Goal: Task Accomplishment & Management: Manage account settings

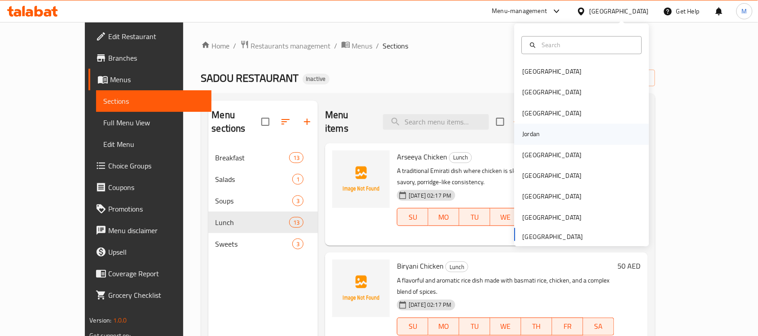
click at [526, 133] on div "Jordan" at bounding box center [531, 134] width 18 height 10
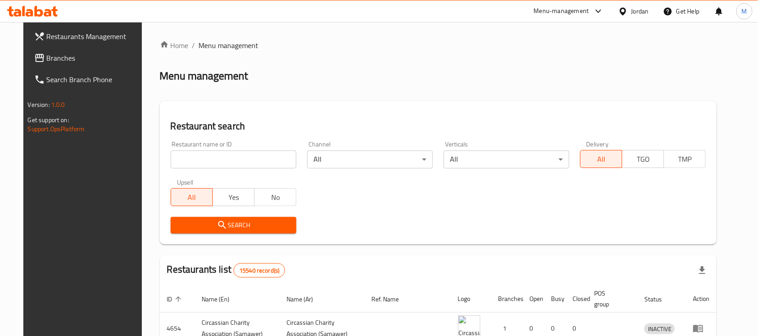
drag, startPoint x: 77, startPoint y: 53, endPoint x: 91, endPoint y: 34, distance: 23.8
click at [77, 53] on span "Branches" at bounding box center [95, 58] width 96 height 11
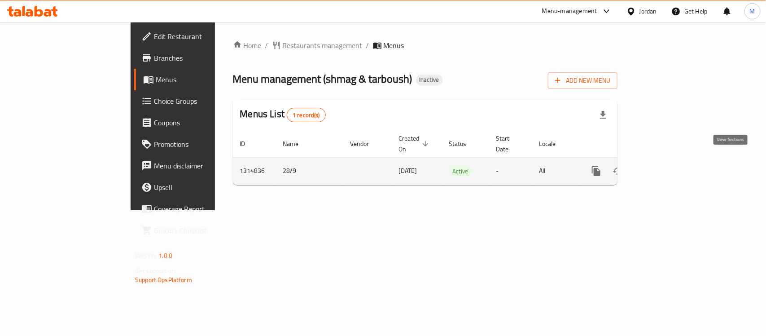
click at [667, 166] on icon "enhanced table" at bounding box center [661, 171] width 11 height 11
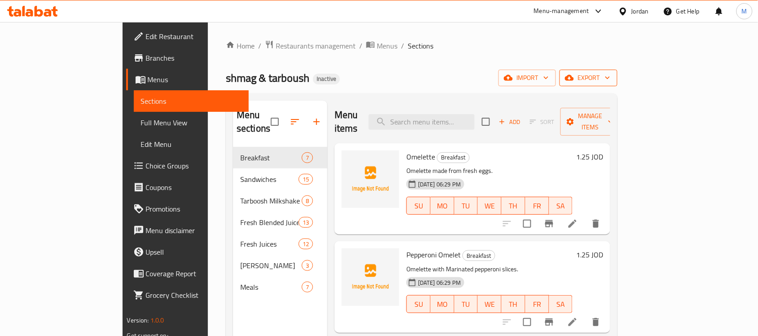
click at [610, 78] on span "export" at bounding box center [588, 77] width 44 height 11
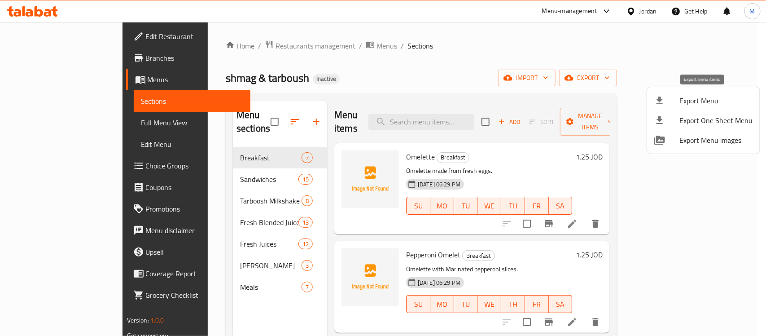
click at [703, 100] on span "Export Menu" at bounding box center [716, 100] width 73 height 11
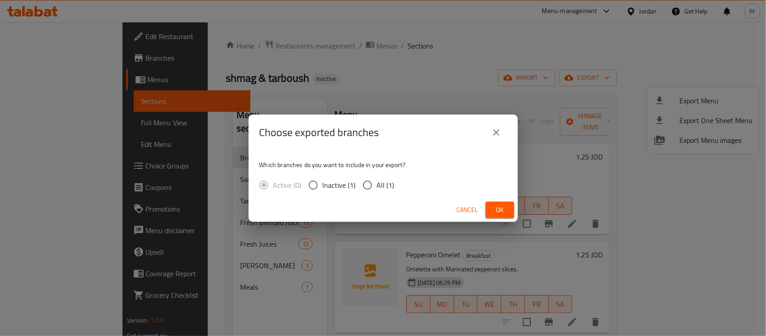
click at [386, 184] on span "All (1)" at bounding box center [386, 185] width 18 height 11
click at [377, 184] on input "All (1)" at bounding box center [367, 184] width 19 height 19
radio input "true"
click at [499, 210] on span "Ok" at bounding box center [500, 209] width 14 height 11
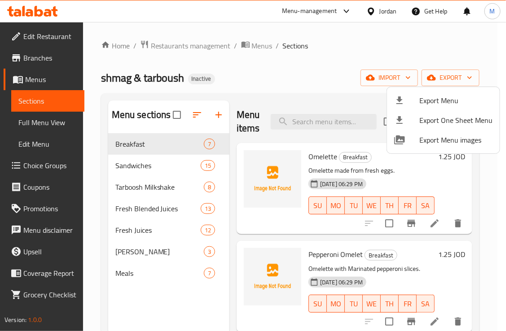
click at [250, 75] on div at bounding box center [253, 165] width 506 height 331
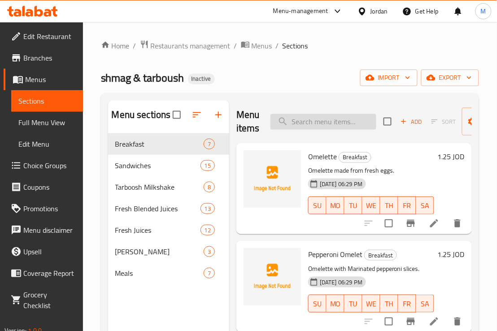
click at [293, 114] on input "search" at bounding box center [324, 122] width 106 height 16
paste input "Lamb Hearts Sandwich"
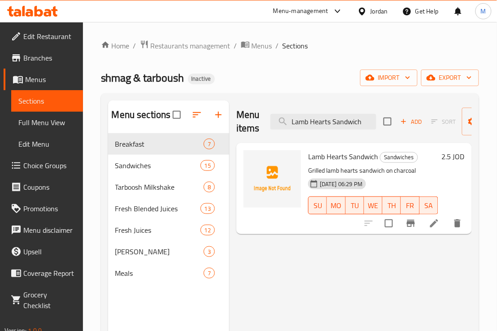
type input "Lamb Hearts Sandwich"
click at [432, 225] on icon at bounding box center [434, 223] width 8 height 8
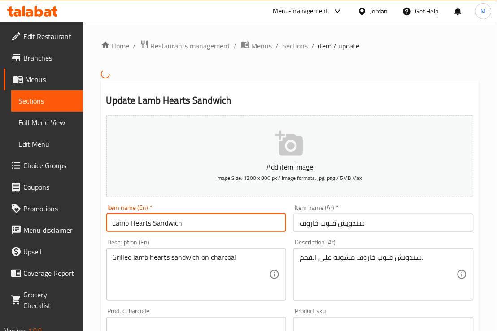
click at [121, 225] on input "Lamb Hearts Sandwich" at bounding box center [196, 223] width 180 height 18
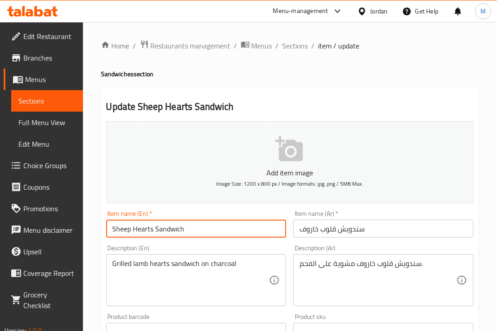
type input "Sheep Hearts Sandwich"
click at [198, 243] on div "Description (En) Grilled lamb hearts sandwich on charcoal Description (En)" at bounding box center [197, 275] width 188 height 69
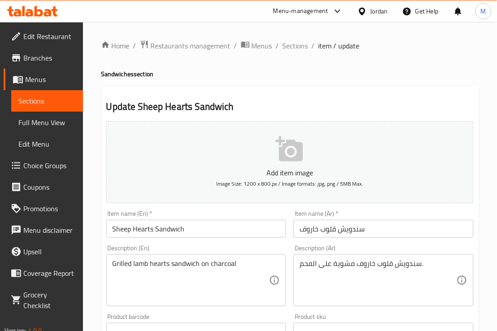
scroll to position [281, 0]
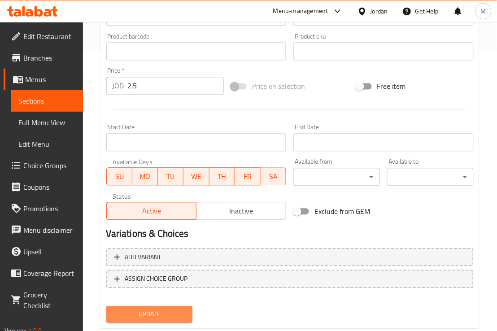
click at [165, 310] on span "Update" at bounding box center [150, 314] width 72 height 11
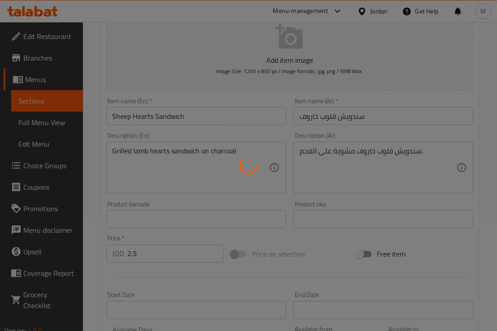
scroll to position [112, 0]
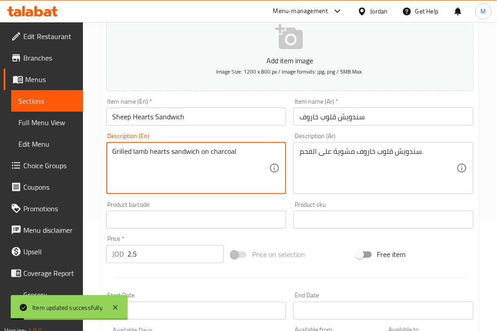
click at [144, 156] on textarea "Grilled lamb hearts sandwich on charcoal" at bounding box center [191, 168] width 157 height 43
type textarea "Grilled sheep hearts sandwich on charcoal"
click at [189, 202] on div "Product barcode Product barcode" at bounding box center [196, 215] width 180 height 27
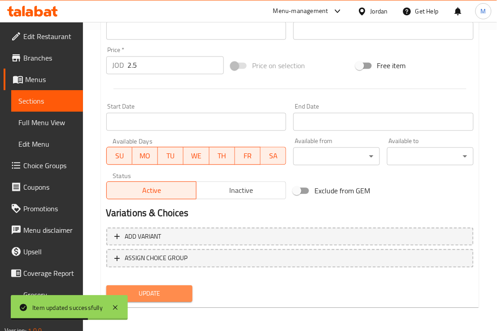
click at [171, 289] on span "Update" at bounding box center [150, 294] width 72 height 11
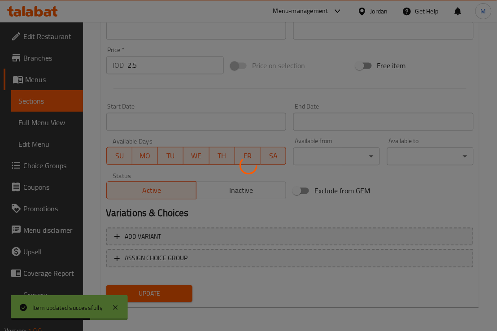
scroll to position [133, 0]
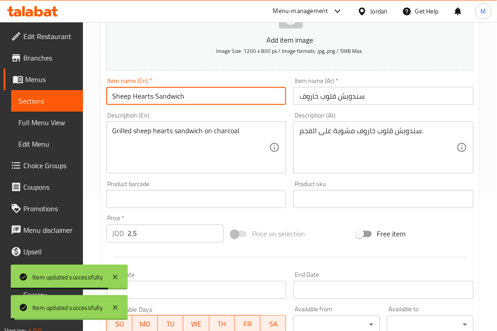
click at [142, 97] on input "Sheep Hearts Sandwich" at bounding box center [196, 96] width 180 height 18
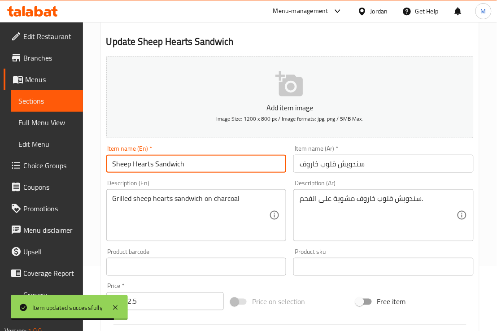
scroll to position [0, 0]
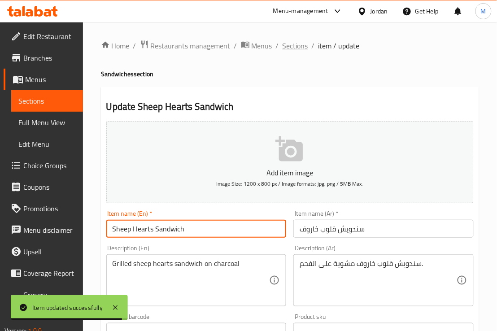
click at [297, 45] on span "Sections" at bounding box center [296, 45] width 26 height 11
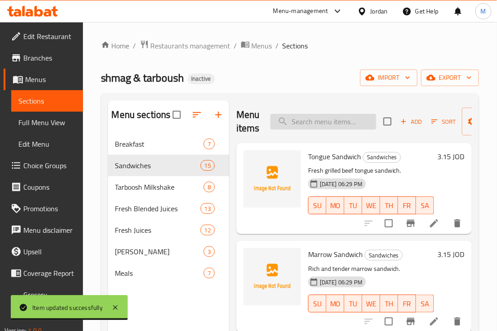
click at [310, 123] on input "search" at bounding box center [324, 122] width 106 height 16
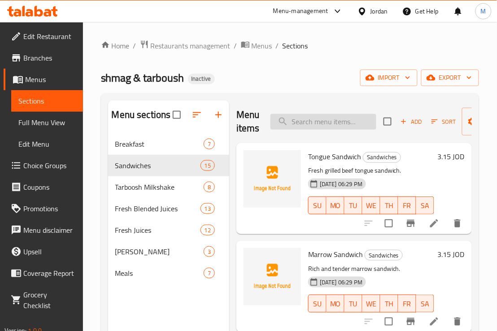
paste input "Regular Potato Sandwich"
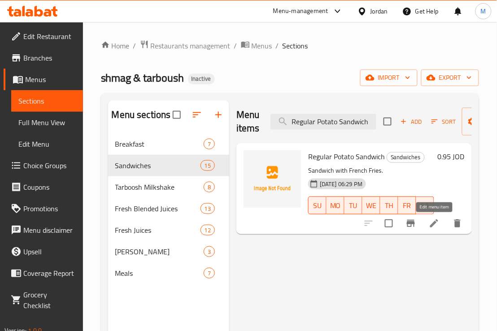
type input "Regular Potato Sandwich"
click at [432, 227] on icon at bounding box center [434, 223] width 8 height 8
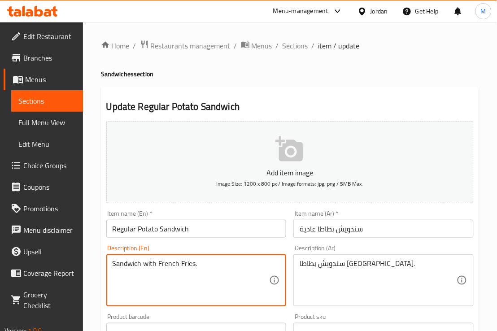
click at [122, 261] on textarea "Sandwich with French Fries." at bounding box center [191, 280] width 157 height 43
click at [163, 262] on textarea "Sandwich with French Fries." at bounding box center [191, 280] width 157 height 43
drag, startPoint x: 158, startPoint y: 266, endPoint x: 39, endPoint y: 266, distance: 118.0
click at [39, 266] on div "Edit Restaurant Branches Menus Sections Full Menu View Edit Menu Choice Groups …" at bounding box center [248, 328] width 497 height 612
click at [184, 268] on textarea "French Fries." at bounding box center [191, 280] width 157 height 43
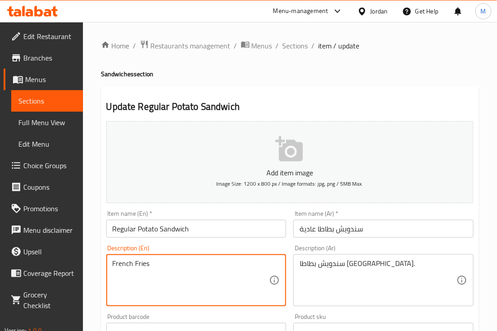
paste textarea "Sandwich"
type textarea "French Fries Sandwich"
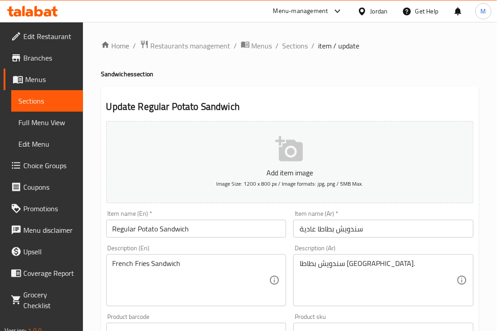
click at [93, 268] on div "Home / Restaurants management / Menus / Sections / item / update Sandwiches sec…" at bounding box center [290, 328] width 414 height 612
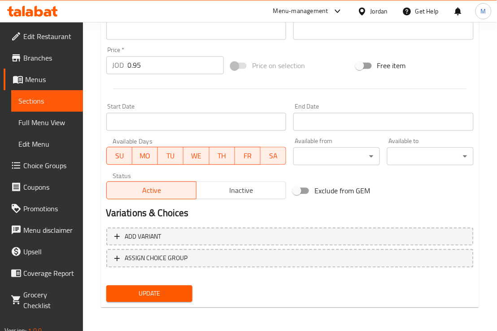
click at [171, 290] on span "Update" at bounding box center [150, 294] width 72 height 11
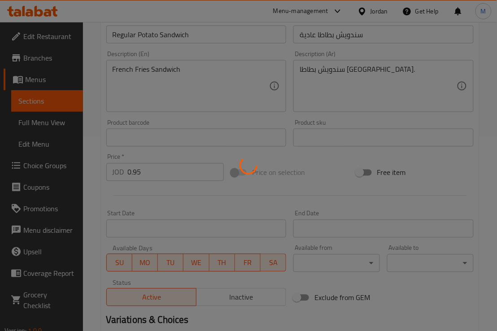
scroll to position [77, 0]
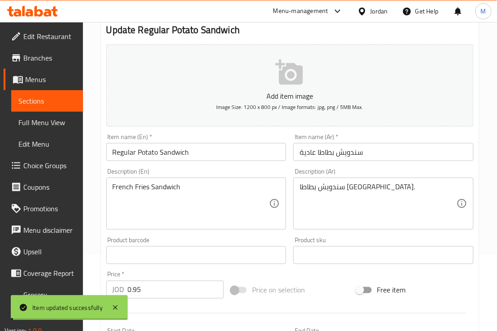
click at [142, 154] on input "Regular Potato Sandwich" at bounding box center [196, 152] width 180 height 18
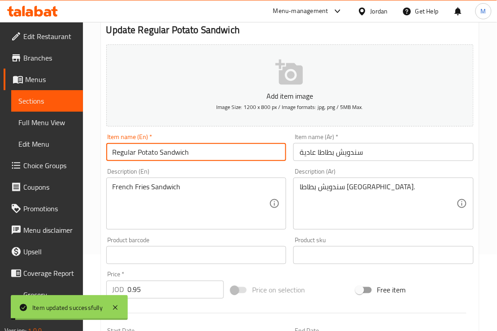
click at [142, 154] on input "Regular Potato Sandwich" at bounding box center [196, 152] width 180 height 18
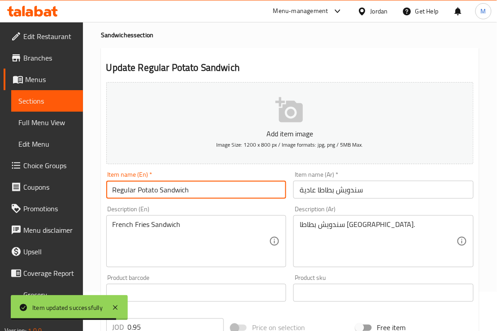
scroll to position [0, 0]
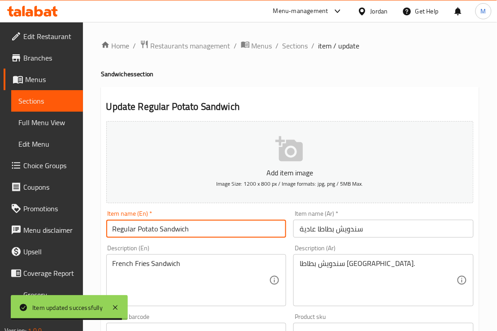
click at [297, 35] on div "Home / Restaurants management / Menus / Sections / item / update Sandwiches sec…" at bounding box center [290, 328] width 414 height 612
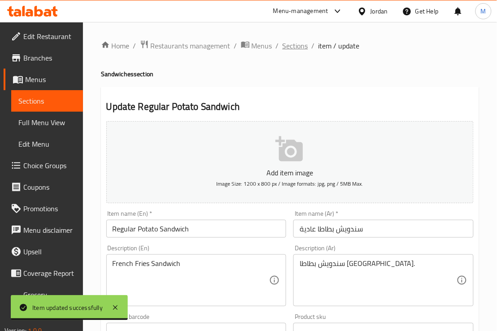
click at [293, 47] on span "Sections" at bounding box center [296, 45] width 26 height 11
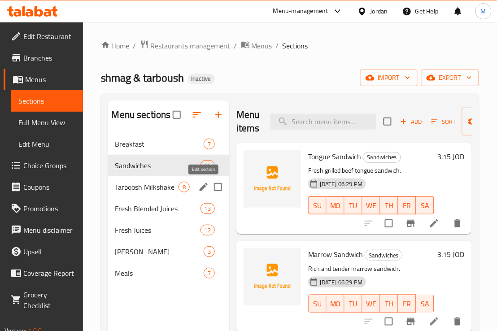
click at [204, 185] on icon "edit" at bounding box center [204, 187] width 8 height 8
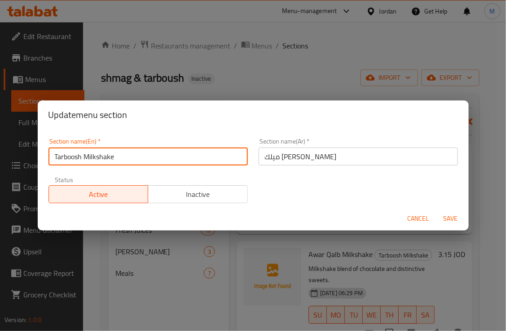
drag, startPoint x: 81, startPoint y: 158, endPoint x: 58, endPoint y: 161, distance: 23.0
click at [58, 161] on input "Tarboosh Milkshake" at bounding box center [147, 157] width 199 height 18
paste input "tarbou"
click at [59, 156] on input "Ttarboush Milkshake" at bounding box center [147, 157] width 199 height 18
click at [61, 158] on input "Ttarboush Milkshake" at bounding box center [147, 157] width 199 height 18
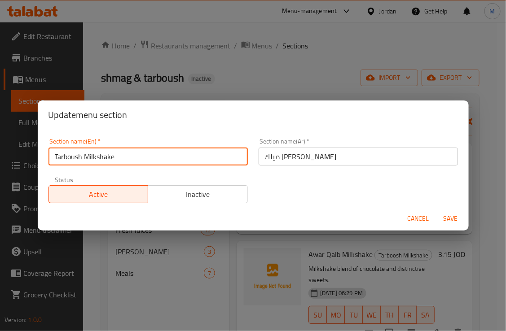
type input "Tarboush Milkshake"
click at [436, 211] on button "Save" at bounding box center [450, 219] width 29 height 17
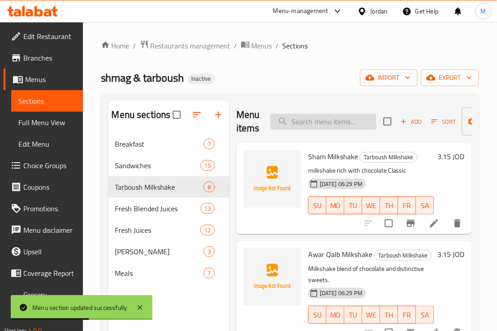
click at [346, 125] on input "search" at bounding box center [324, 122] width 106 height 16
paste input "KitKat Milkshake"
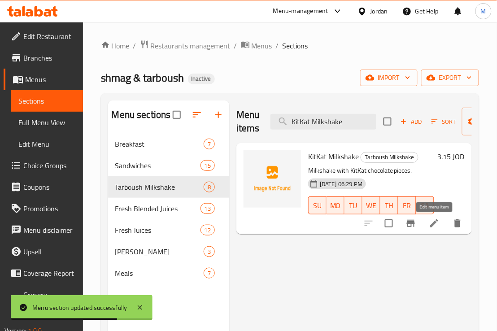
type input "KitKat Milkshake"
click at [432, 223] on icon at bounding box center [434, 223] width 11 height 11
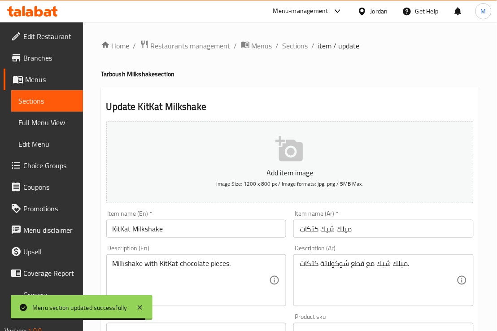
click at [311, 232] on input "ميلك شيك كتكات" at bounding box center [384, 229] width 180 height 18
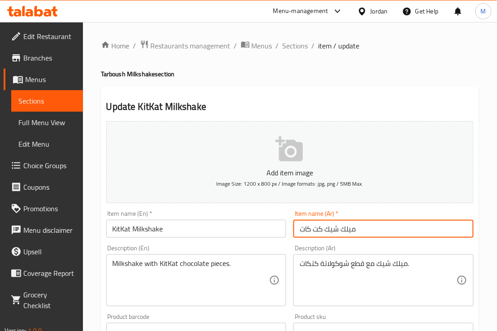
type input "ميلك شيك كت كات"
click at [120, 232] on input "KitKat Milkshake" at bounding box center [196, 229] width 180 height 18
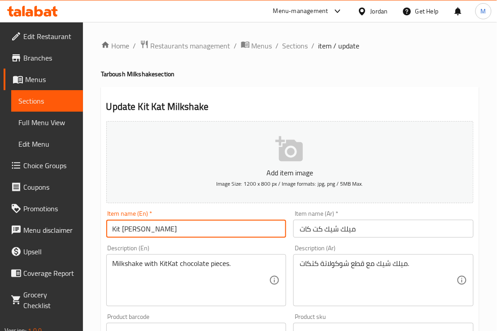
type input "Kit [PERSON_NAME]"
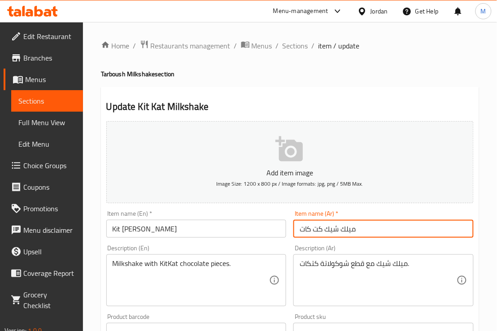
drag, startPoint x: 324, startPoint y: 232, endPoint x: 273, endPoint y: 229, distance: 50.8
click at [273, 229] on div "Add item image Image Size: 1200 x 800 px / Image formats: jpg, png / 5MB Max. I…" at bounding box center [290, 311] width 375 height 387
click at [319, 235] on input "ميلك شيك كت كات" at bounding box center [384, 229] width 180 height 18
type input "ميلك شيك كيت كات"
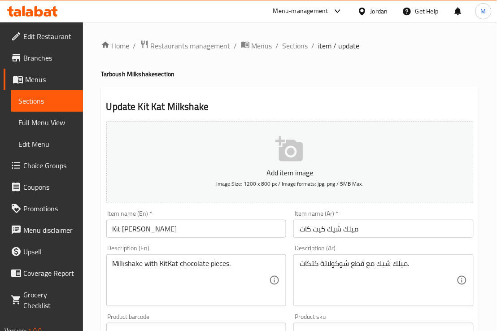
click at [324, 238] on div "Item name (Ar)   * ميلك شيك كيت كات Item name (Ar) *" at bounding box center [384, 224] width 188 height 35
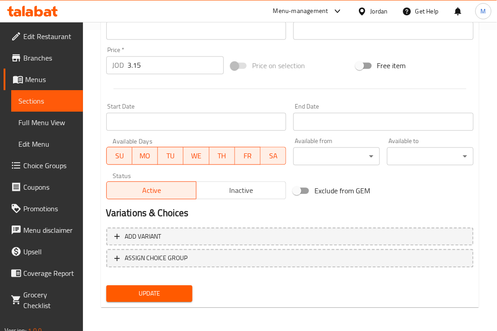
click at [167, 292] on span "Update" at bounding box center [150, 294] width 72 height 11
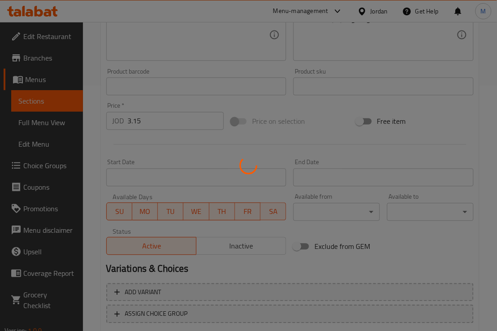
scroll to position [133, 0]
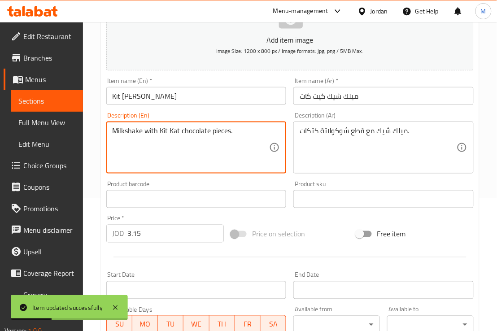
type textarea "Milkshake with Kit Kat chocolate pieces."
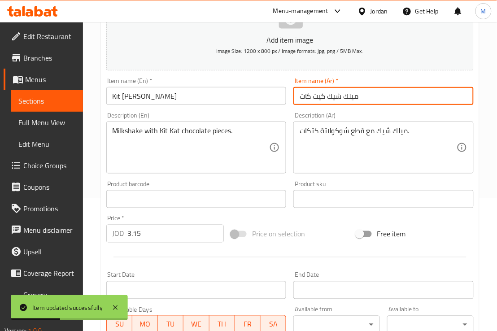
drag, startPoint x: 325, startPoint y: 95, endPoint x: 301, endPoint y: 95, distance: 23.3
click at [301, 95] on input "ميلك شيك كيت كات" at bounding box center [384, 96] width 180 height 18
click at [316, 124] on div "ميلك شيك مع قطع شوكولاتة كتكات. Description (Ar)" at bounding box center [384, 148] width 180 height 52
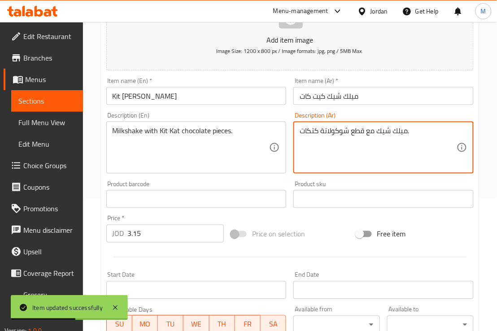
click at [310, 130] on textarea "ميلك شيك مع قطع شوكولاتة كتكات." at bounding box center [378, 148] width 157 height 43
paste textarea "يت"
type textarea "ميلك شيك مع قطع شوكولاتة كيت كات."
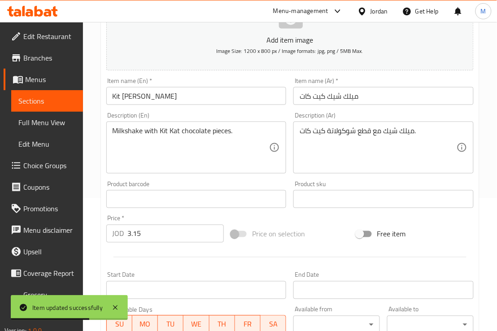
click at [275, 111] on div "Description (En) Milkshake with Kit Kat chocolate pieces. Description (En)" at bounding box center [197, 143] width 188 height 69
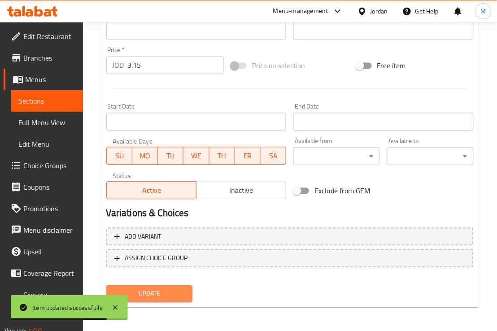
click at [158, 289] on span "Update" at bounding box center [150, 294] width 72 height 11
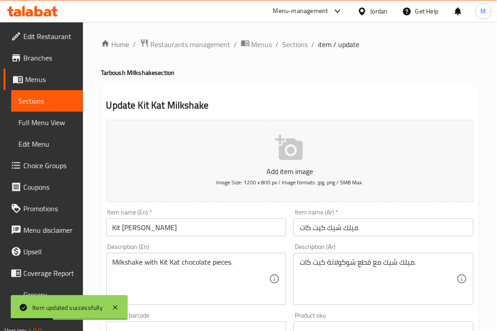
scroll to position [0, 0]
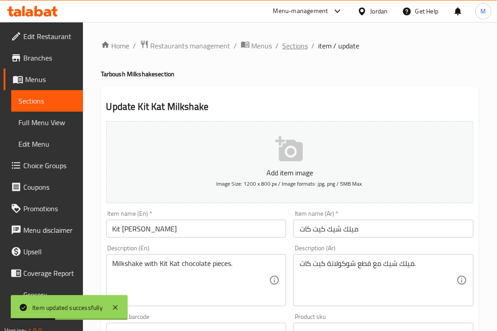
click at [288, 45] on span "Sections" at bounding box center [296, 45] width 26 height 11
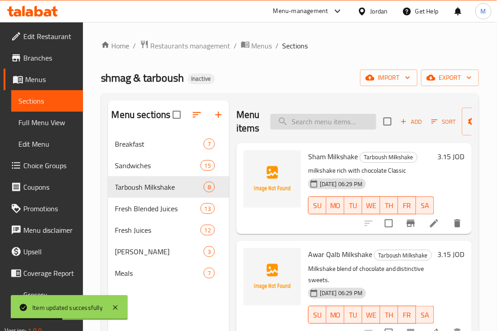
click at [329, 120] on input "search" at bounding box center [324, 122] width 106 height 16
paste input "Oreo Milkshake"
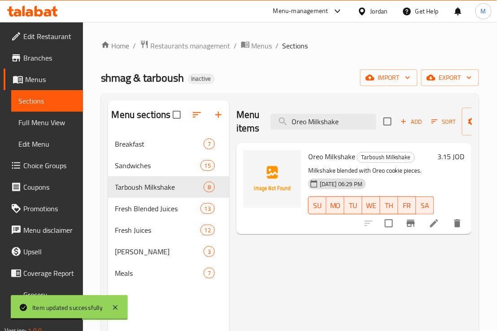
type input "Oreo Milkshake"
click at [430, 224] on icon at bounding box center [434, 223] width 11 height 11
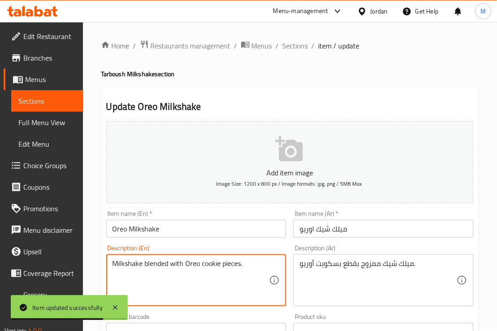
click at [209, 263] on textarea "Milkshake blended with Oreo cookie pieces." at bounding box center [191, 280] width 157 height 43
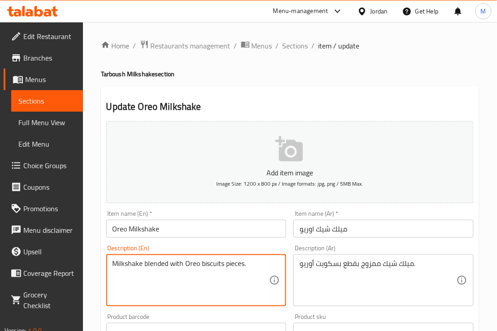
type textarea "Milkshake blended with Oreo biscuits pieces."
click at [231, 310] on div "Product barcode Product barcode" at bounding box center [197, 327] width 188 height 35
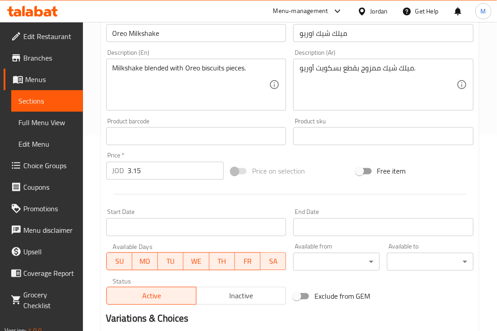
scroll to position [301, 0]
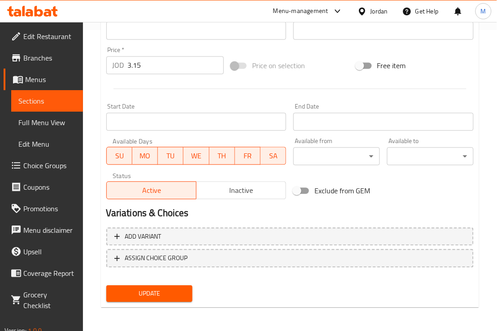
click at [184, 302] on div "Update" at bounding box center [150, 294] width 94 height 24
click at [184, 297] on span "Update" at bounding box center [150, 294] width 72 height 11
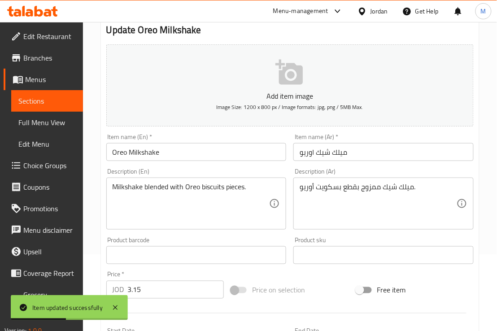
scroll to position [0, 0]
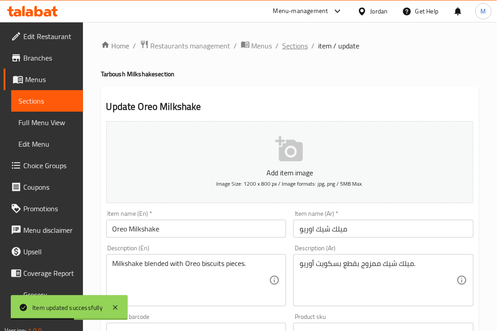
click at [289, 48] on span "Sections" at bounding box center [296, 45] width 26 height 11
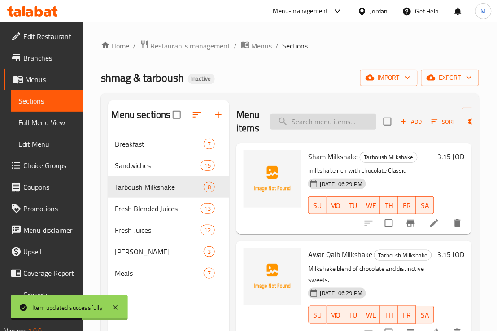
click at [320, 120] on input "search" at bounding box center [324, 122] width 106 height 16
paste input "Snickers Milk Shake"
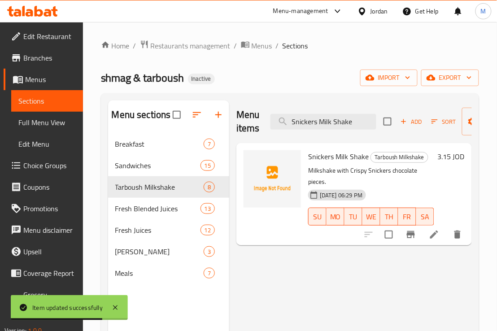
type input "Snickers Milk Shake"
click at [435, 231] on icon at bounding box center [434, 234] width 11 height 11
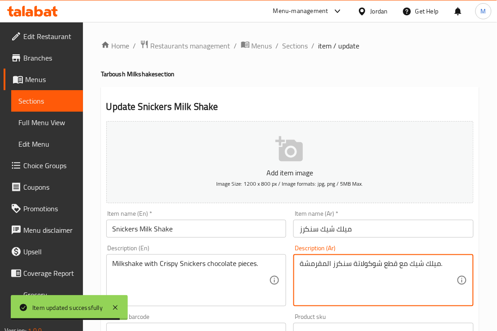
click at [346, 268] on textarea "ميلك شيك مع قطع شوكولاتة سنكرز المقرمشة." at bounding box center [378, 280] width 157 height 43
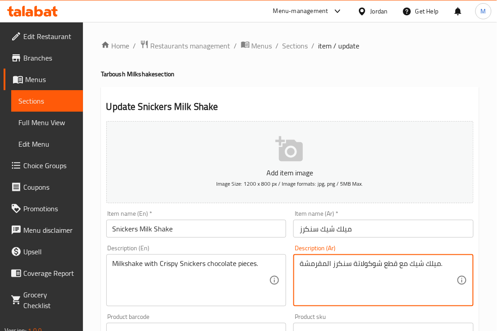
click at [311, 233] on input "ميلك شيك سنكرز" at bounding box center [384, 229] width 180 height 18
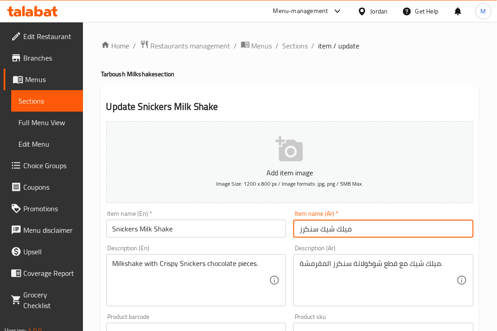
click at [311, 233] on input "ميلك شيك سنكرز" at bounding box center [384, 229] width 180 height 18
paste input "كرز"
type input "ميلك [PERSON_NAME]"
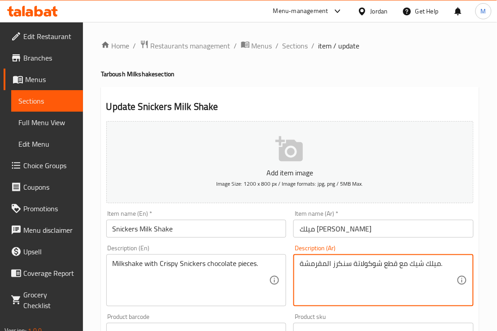
click at [337, 268] on textarea "ميلك شيك مع قطع شوكولاتة سنكرز المقرمشة." at bounding box center [378, 280] width 157 height 43
paste textarea
type textarea "ميلك شيك مع قطع شوكولاتة سنيكرز المقرمشة."
click at [278, 248] on div "Description (En) Milkshake with Crispy Snickers chocolate pieces. Description (…" at bounding box center [196, 275] width 180 height 61
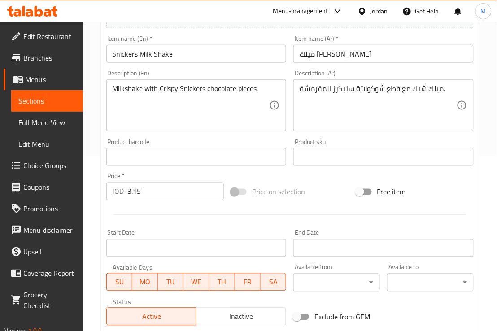
scroll to position [281, 0]
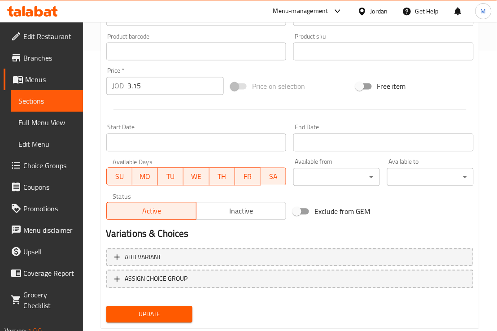
click at [173, 322] on div "Update" at bounding box center [150, 315] width 94 height 24
click at [167, 312] on span "Update" at bounding box center [150, 314] width 72 height 11
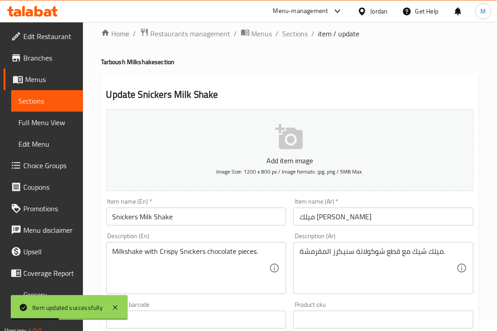
scroll to position [0, 0]
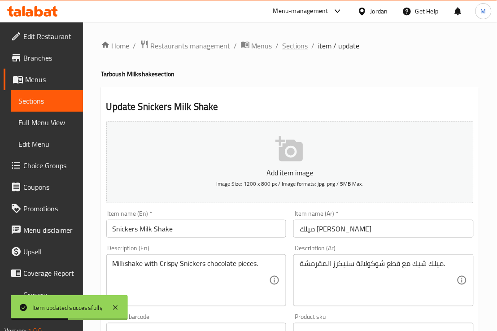
click at [292, 49] on span "Sections" at bounding box center [296, 45] width 26 height 11
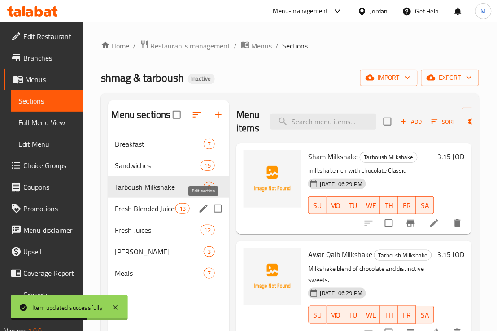
click at [203, 209] on icon "edit" at bounding box center [204, 209] width 8 height 8
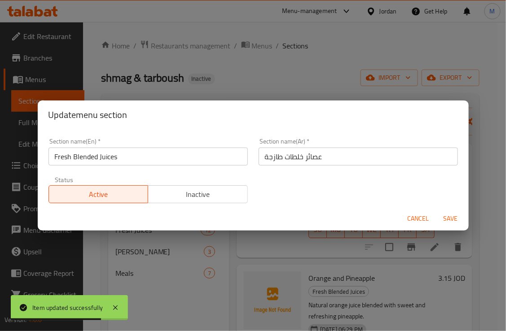
click at [84, 158] on input "Fresh Blended Juices" at bounding box center [147, 157] width 199 height 18
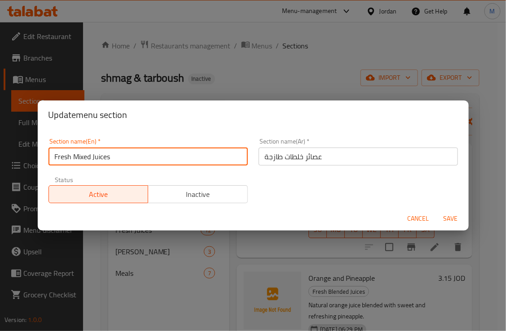
type input "Fresh Mixed Juices"
click at [436, 211] on button "Save" at bounding box center [450, 219] width 29 height 17
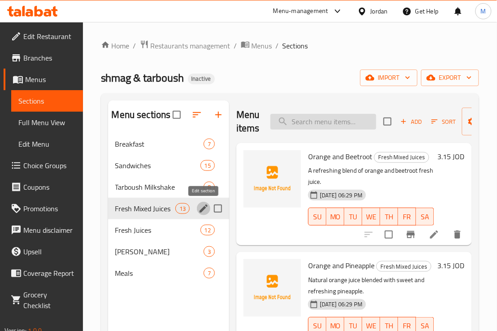
click at [315, 124] on input "search" at bounding box center [324, 122] width 106 height 16
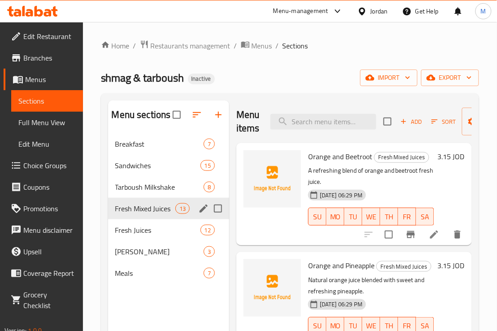
paste input "Plain Cocktail"
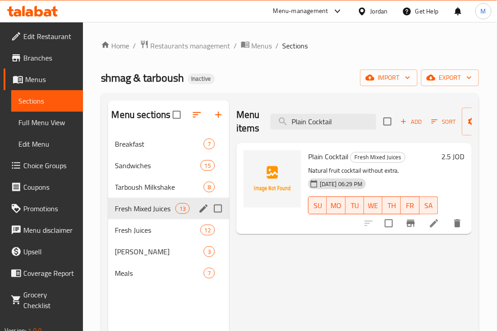
type input "Plain Cocktail"
click at [431, 228] on icon at bounding box center [434, 223] width 8 height 8
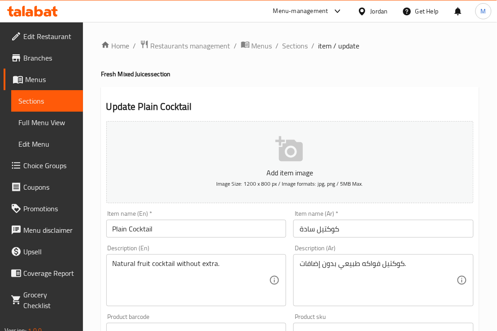
click at [205, 266] on textarea "Natural fruit cocktail without extra." at bounding box center [191, 280] width 157 height 43
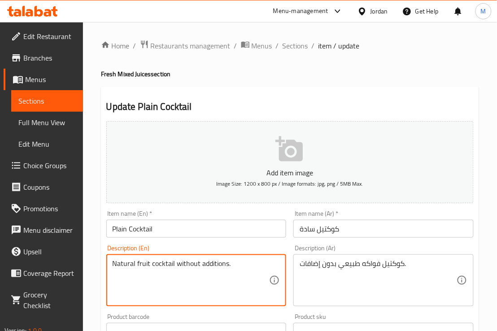
type textarea "Natural fruit cocktail without additions."
click at [95, 251] on div "Home / Restaurants management / Menus / Sections / item / update Fresh Mixed Ju…" at bounding box center [290, 328] width 414 height 612
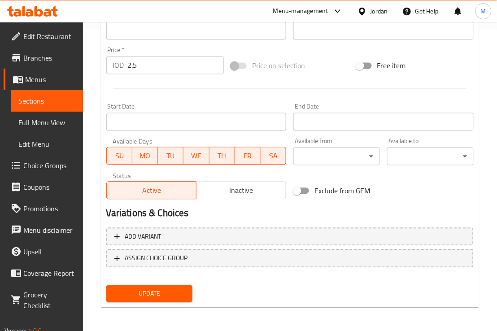
click at [132, 298] on button "Update" at bounding box center [149, 294] width 87 height 17
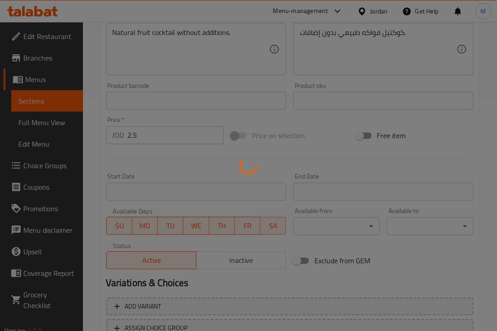
scroll to position [133, 0]
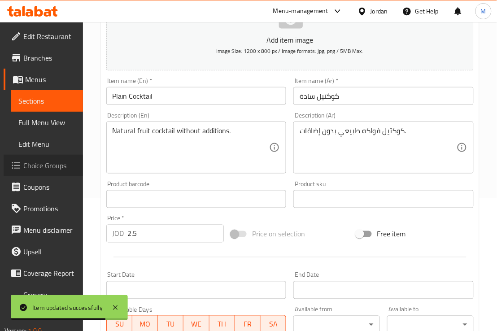
click at [45, 171] on span "Choice Groups" at bounding box center [49, 165] width 53 height 11
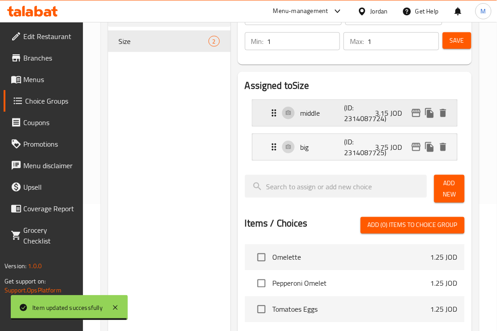
click at [313, 122] on div "middle (ID: 2314087724) 3.15 JOD" at bounding box center [358, 113] width 178 height 26
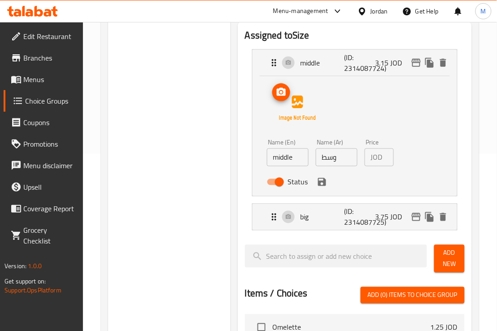
scroll to position [183, 0]
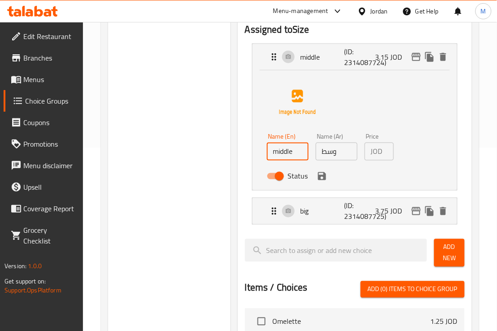
drag, startPoint x: 295, startPoint y: 154, endPoint x: 229, endPoint y: 155, distance: 66.0
click at [229, 155] on div "Choice Groups Size 2 Size (ID: 1036948) Size ​ الحجم ​ Min: 1 ​ Max: 1 ​ Save A…" at bounding box center [292, 248] width 368 height 659
click at [285, 153] on input "text" at bounding box center [288, 152] width 42 height 18
type input "medium"
click at [322, 174] on icon "save" at bounding box center [322, 176] width 11 height 11
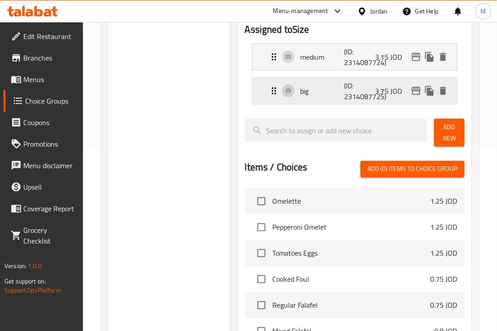
click at [312, 93] on p "big" at bounding box center [323, 91] width 44 height 11
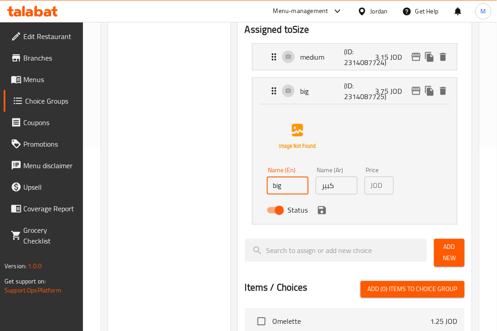
drag, startPoint x: 297, startPoint y: 190, endPoint x: 197, endPoint y: 196, distance: 100.7
click at [197, 196] on div "Choice Groups Size 2 Size (ID: 1036948) Size ​ الحجم ​ Min: 1 ​ Max: 1 ​ Save A…" at bounding box center [292, 248] width 368 height 659
click at [288, 189] on input "text" at bounding box center [288, 186] width 42 height 18
type input "large"
click at [320, 210] on icon "save" at bounding box center [322, 210] width 8 height 8
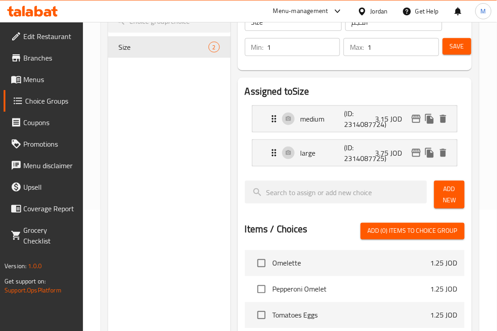
scroll to position [71, 0]
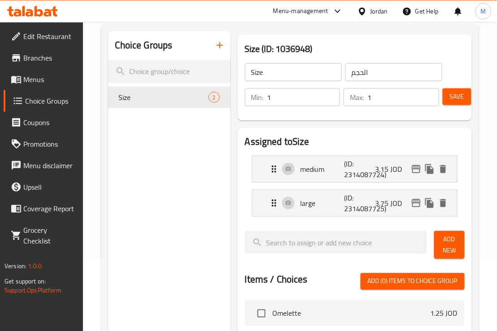
click at [459, 100] on span "Save" at bounding box center [457, 96] width 14 height 11
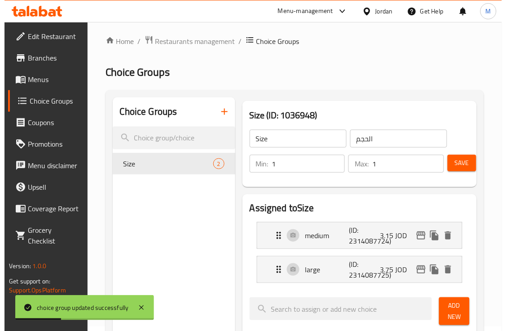
scroll to position [0, 0]
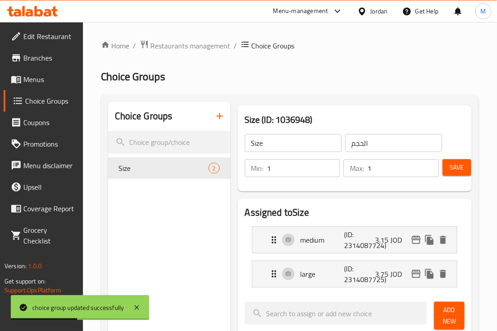
click at [38, 75] on span "Menus" at bounding box center [49, 79] width 53 height 11
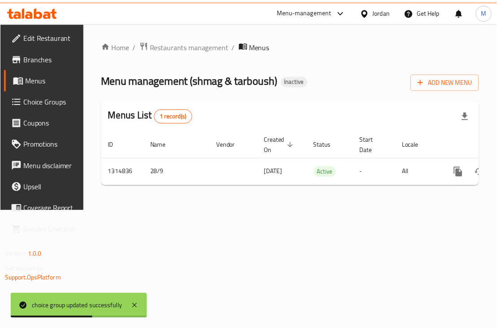
scroll to position [0, 60]
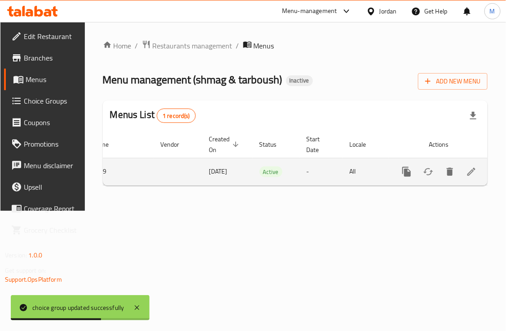
click at [474, 174] on icon "enhanced table" at bounding box center [471, 172] width 11 height 11
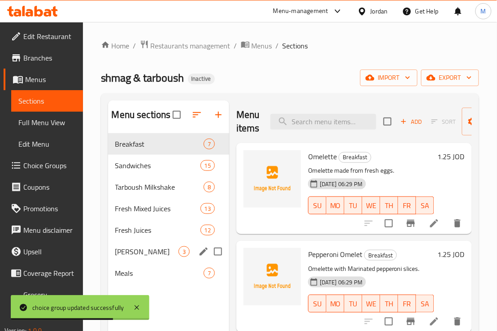
click at [136, 244] on div "Mojito Tarboush 3" at bounding box center [168, 252] width 121 height 22
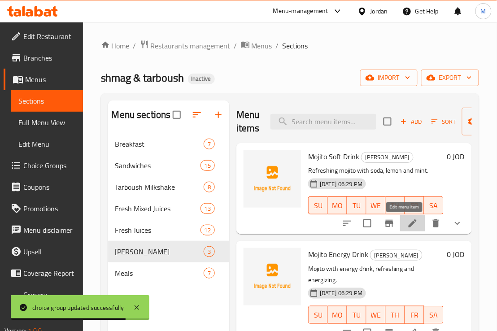
click at [409, 223] on icon at bounding box center [413, 223] width 8 height 8
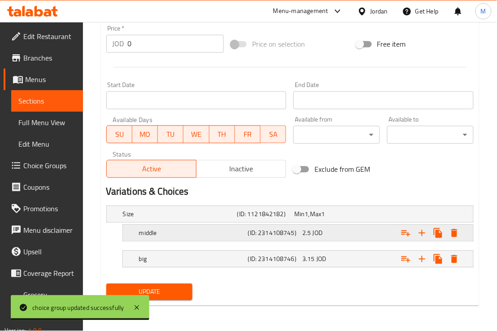
click at [162, 229] on h5 "middle" at bounding box center [191, 233] width 105 height 9
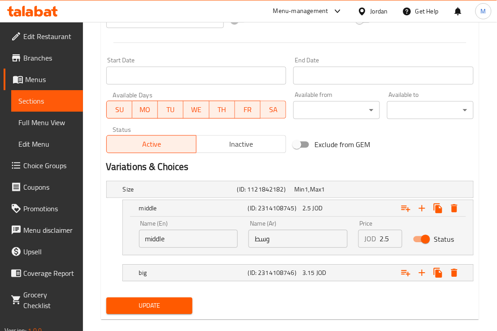
scroll to position [355, 0]
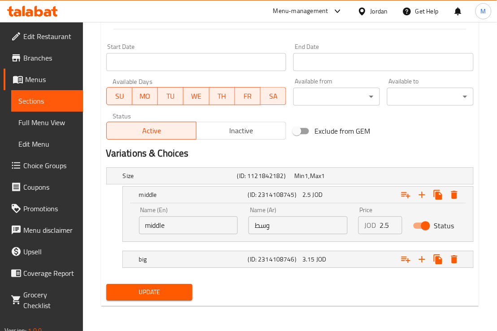
drag, startPoint x: 181, startPoint y: 226, endPoint x: 59, endPoint y: 227, distance: 122.1
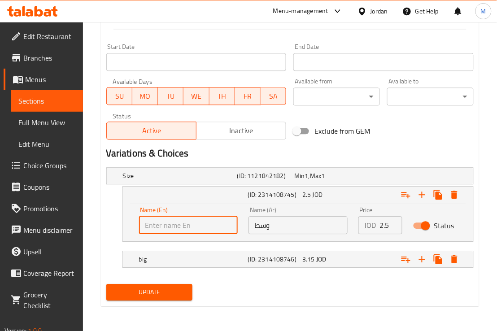
click at [180, 232] on input "text" at bounding box center [188, 225] width 99 height 18
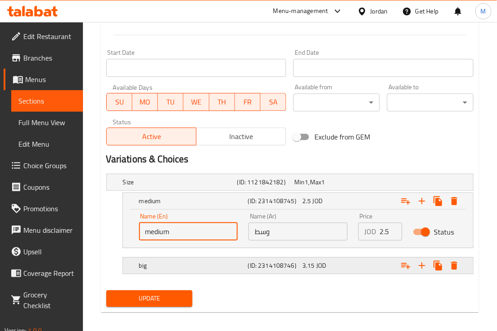
type input "medium"
click at [194, 265] on h5 "big" at bounding box center [191, 265] width 105 height 9
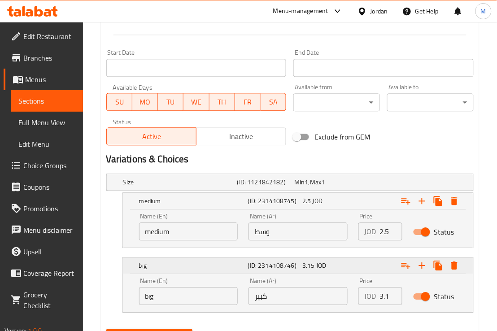
scroll to position [400, 0]
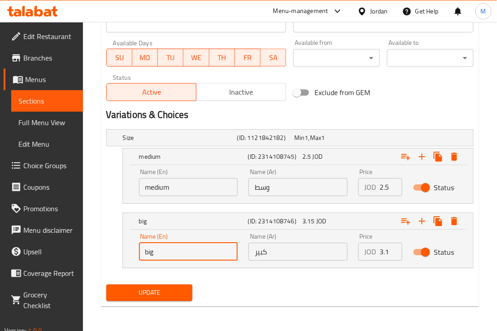
drag, startPoint x: 163, startPoint y: 254, endPoint x: 57, endPoint y: 256, distance: 105.9
type input "large"
click at [162, 297] on span "Update" at bounding box center [150, 292] width 72 height 11
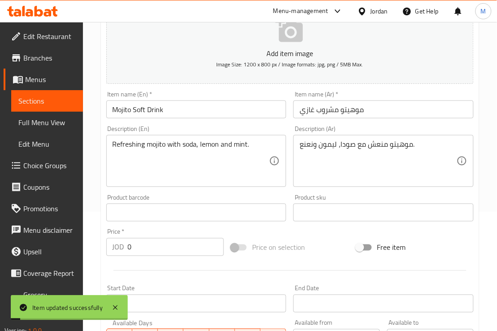
scroll to position [0, 0]
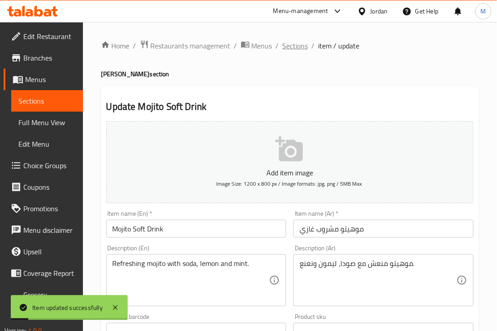
click at [290, 42] on span "Sections" at bounding box center [296, 45] width 26 height 11
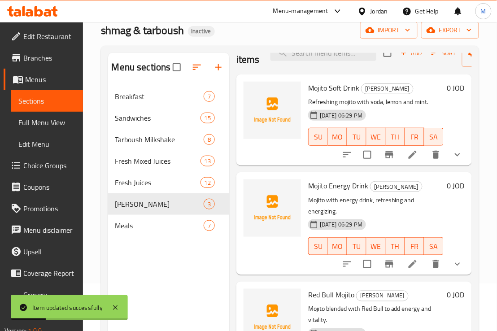
scroll to position [112, 0]
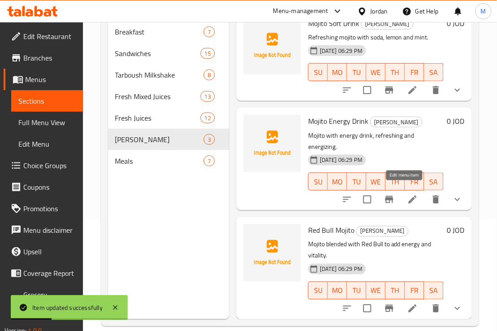
click at [408, 194] on icon at bounding box center [413, 199] width 11 height 11
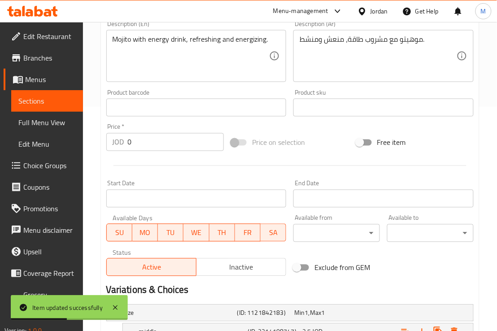
scroll to position [323, 0]
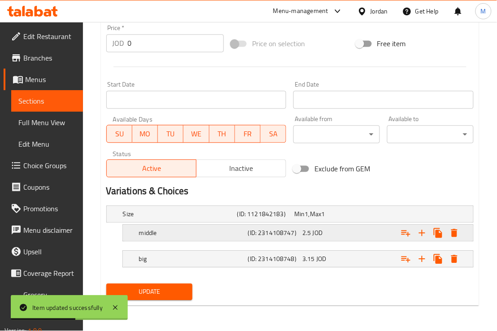
click at [155, 238] on h5 "middle" at bounding box center [191, 233] width 105 height 9
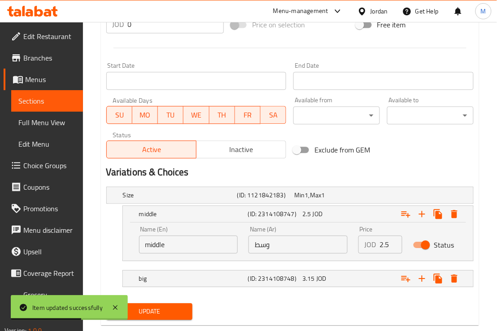
scroll to position [362, 0]
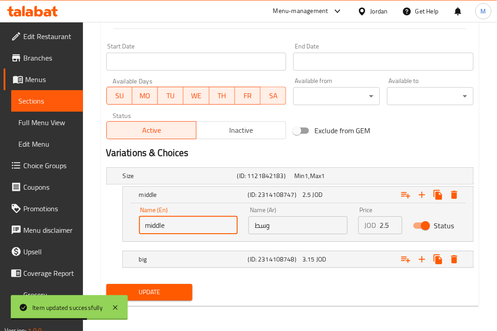
drag, startPoint x: 172, startPoint y: 224, endPoint x: 57, endPoint y: 229, distance: 114.6
type input "medium"
click at [175, 252] on div "big (ID: 2314108748) 3.15 JOD" at bounding box center [300, 260] width 327 height 20
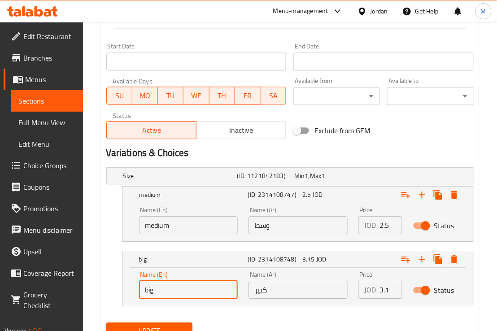
drag, startPoint x: 114, startPoint y: 295, endPoint x: 84, endPoint y: 296, distance: 29.2
click at [84, 296] on div "Home / Restaurants management / Menus / Sections / item / update Mojito Tarbous…" at bounding box center [290, 15] width 414 height 710
type input "large"
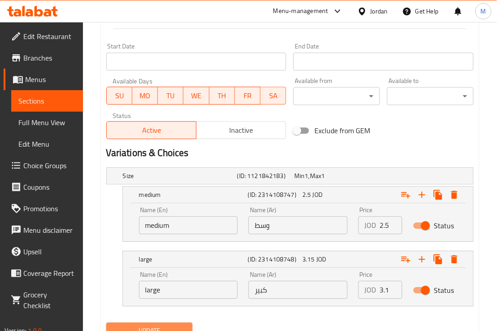
click at [162, 325] on span "Update" at bounding box center [150, 330] width 72 height 11
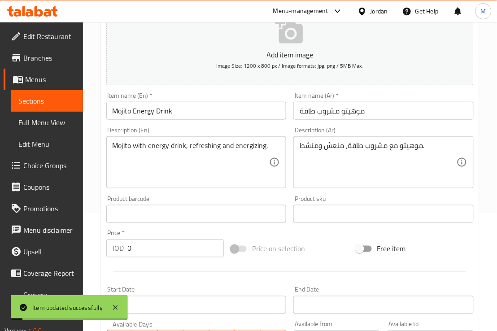
scroll to position [0, 0]
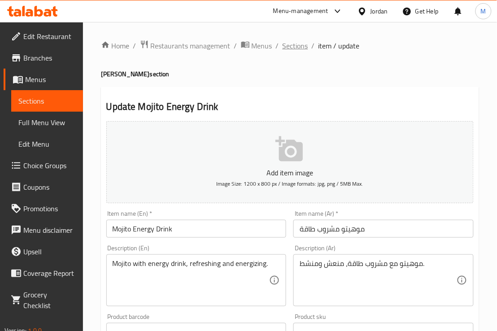
click at [296, 47] on span "Sections" at bounding box center [296, 45] width 26 height 11
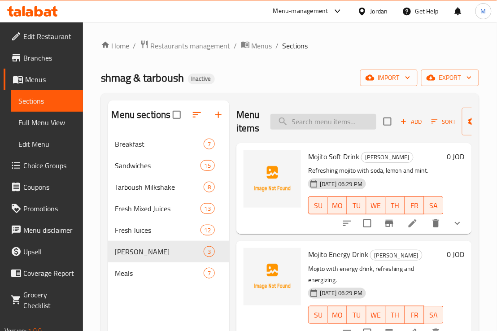
click at [307, 123] on input "search" at bounding box center [324, 122] width 106 height 16
paste input "Red Bull Mojito"
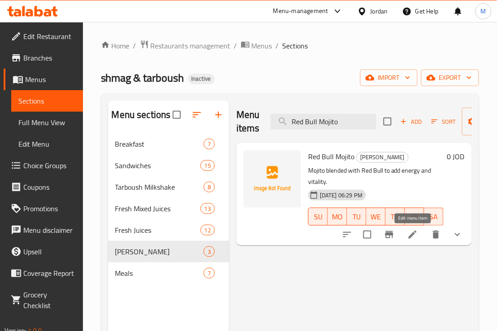
type input "Red Bull Mojito"
click at [417, 234] on icon at bounding box center [413, 234] width 11 height 11
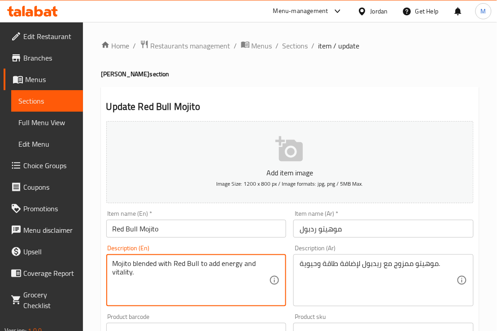
click at [206, 270] on textarea "Mojito blended with Red Bull to add energy and vitality." at bounding box center [191, 280] width 157 height 43
paste textarea "int, Lemon and Red bull"
type textarea "Mint, Lemon and Red bull"
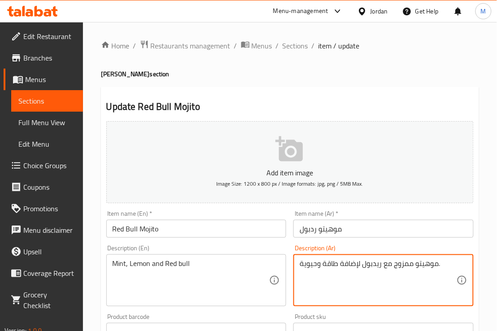
click at [349, 266] on textarea "موهيتو ممزوج مع ريدبول لإضافة طاقة وحيوية." at bounding box center [378, 280] width 157 height 43
paste textarea "عناع، ليمون وريد بول"
type textarea "نعناع، ليمون وريد بول"
click at [228, 244] on div "Description (En) Mint, Lemon and Red bull Description (En)" at bounding box center [197, 275] width 188 height 69
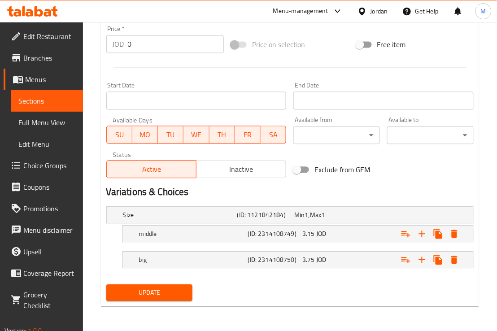
scroll to position [323, 0]
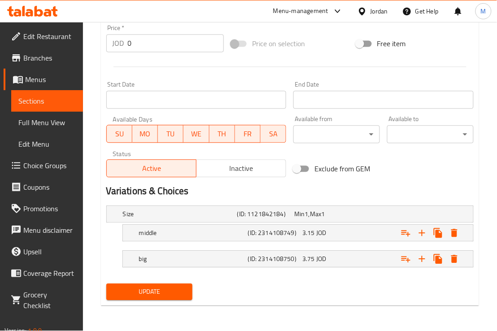
click at [172, 293] on span "Update" at bounding box center [150, 292] width 72 height 11
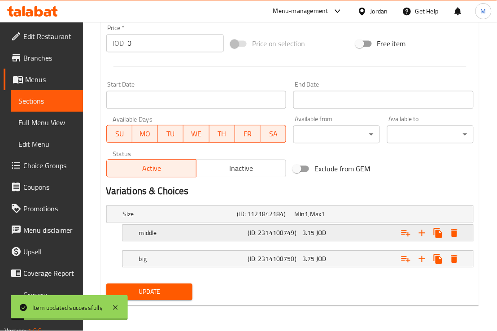
click at [174, 237] on h5 "middle" at bounding box center [191, 233] width 105 height 9
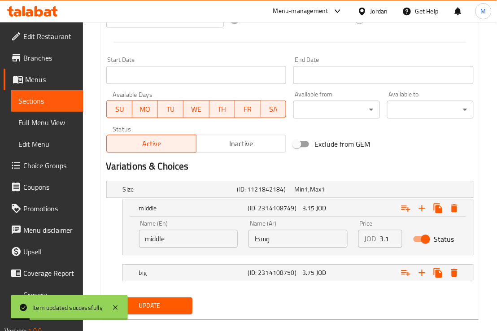
scroll to position [362, 0]
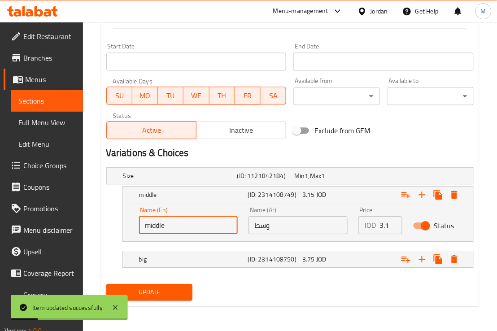
drag, startPoint x: 171, startPoint y: 230, endPoint x: 91, endPoint y: 233, distance: 80.9
type input "medium"
click at [161, 257] on h5 "big" at bounding box center [191, 259] width 105 height 9
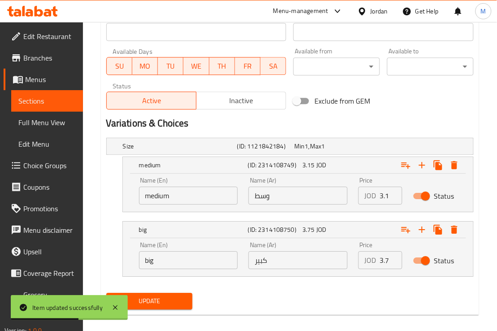
scroll to position [400, 0]
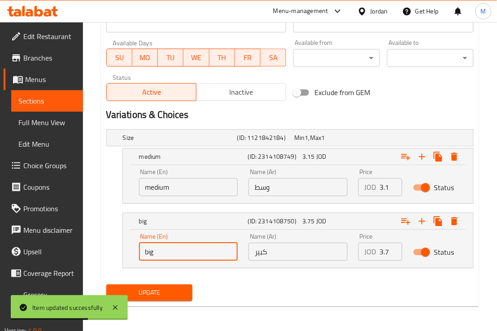
drag, startPoint x: 165, startPoint y: 243, endPoint x: 95, endPoint y: 250, distance: 69.9
type input "large"
click at [166, 292] on span "Update" at bounding box center [150, 292] width 72 height 11
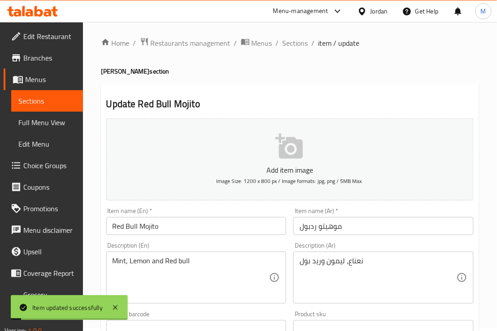
scroll to position [0, 0]
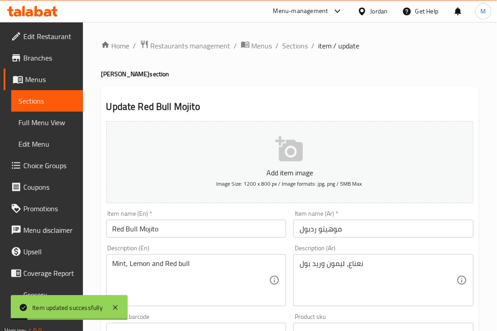
click at [127, 229] on input "Red Bull Mojito" at bounding box center [196, 229] width 180 height 18
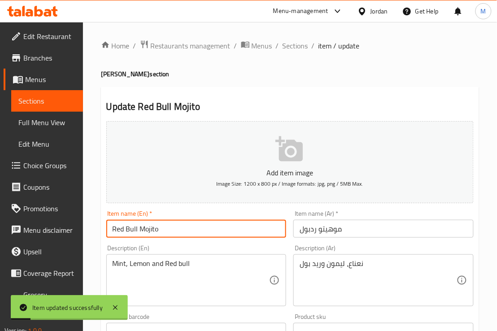
click at [127, 229] on input "Red Bull Mojito" at bounding box center [196, 229] width 180 height 18
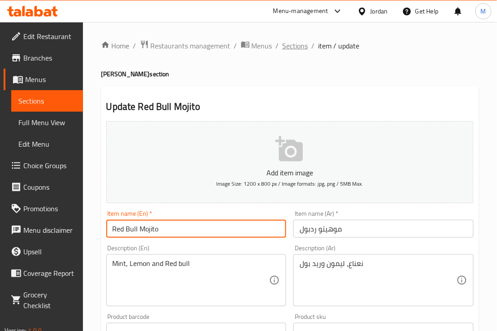
drag, startPoint x: 302, startPoint y: 55, endPoint x: 297, endPoint y: 42, distance: 14.3
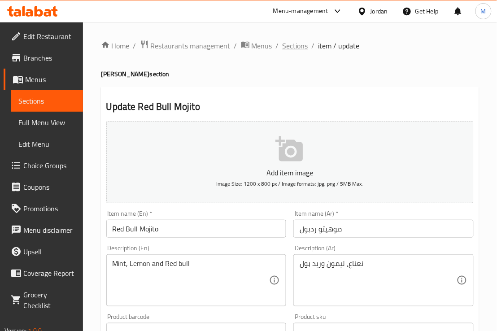
click at [295, 40] on span "Sections" at bounding box center [296, 45] width 26 height 11
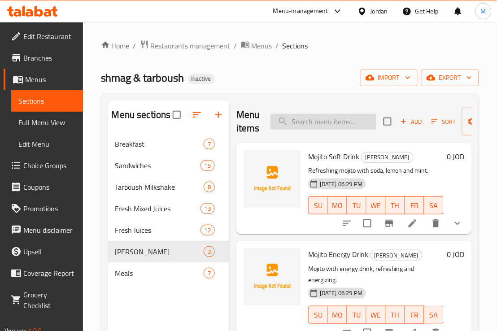
click at [327, 123] on input "search" at bounding box center [324, 122] width 106 height 16
paste input "لخنة"
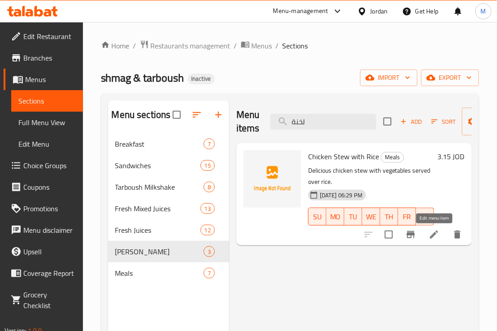
type input "لخنة"
click at [435, 238] on icon at bounding box center [434, 234] width 11 height 11
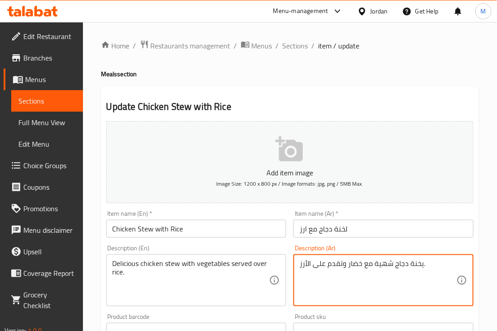
click at [412, 266] on textarea "يخنة دجاج شهية مع خضار وتقدم على الأرز." at bounding box center [378, 280] width 157 height 43
click at [341, 228] on input "لخنة دجاج مع ارز" at bounding box center [384, 229] width 180 height 18
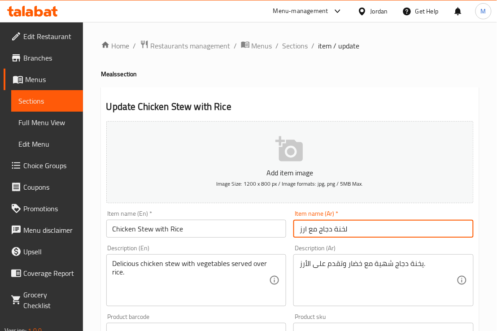
click at [341, 228] on input "لخنة دجاج مع ارز" at bounding box center [384, 229] width 180 height 18
paste input "text"
type input "يخنة دجاج مع ارز"
click at [349, 242] on div "Description (Ar) يخنة دجاج شهية مع خضار وتقدم على الأرز. Description (Ar)" at bounding box center [384, 275] width 188 height 69
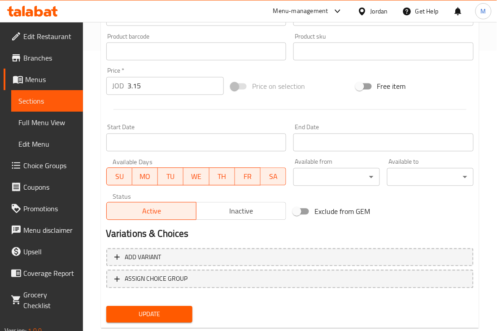
click at [175, 309] on span "Update" at bounding box center [150, 314] width 72 height 11
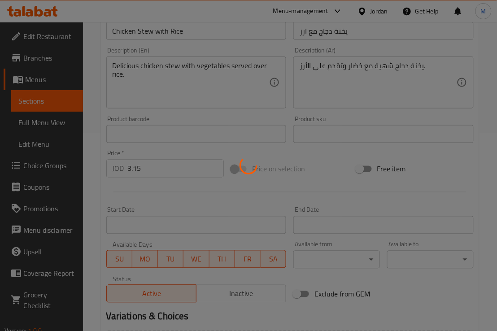
scroll to position [112, 0]
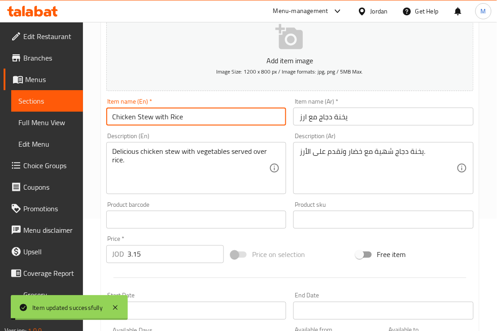
click at [149, 117] on input "Chicken Stew with Rice" at bounding box center [196, 117] width 180 height 18
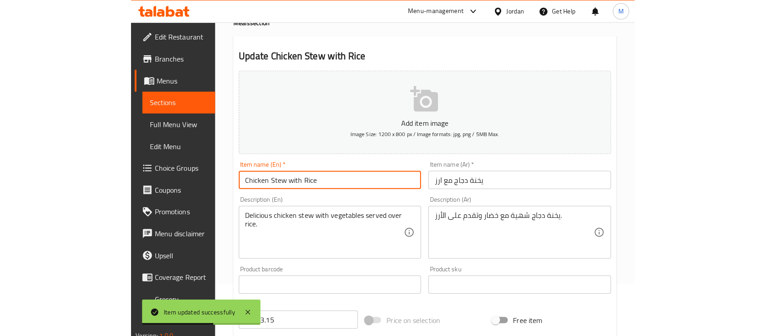
scroll to position [0, 0]
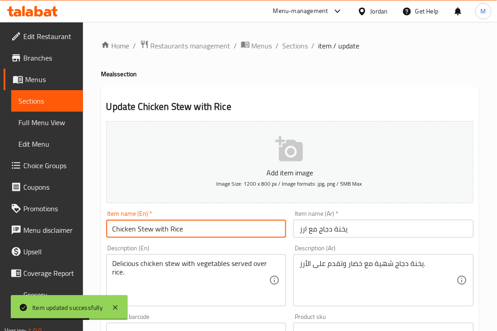
drag, startPoint x: 299, startPoint y: 40, endPoint x: 366, endPoint y: 1, distance: 77.4
click at [299, 40] on span "Sections" at bounding box center [296, 45] width 26 height 11
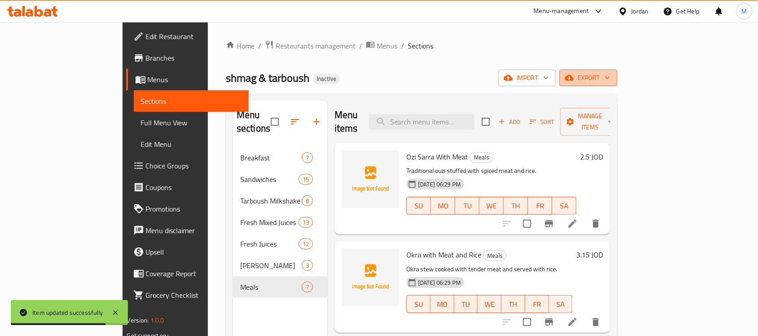
click at [610, 77] on span "export" at bounding box center [588, 77] width 44 height 11
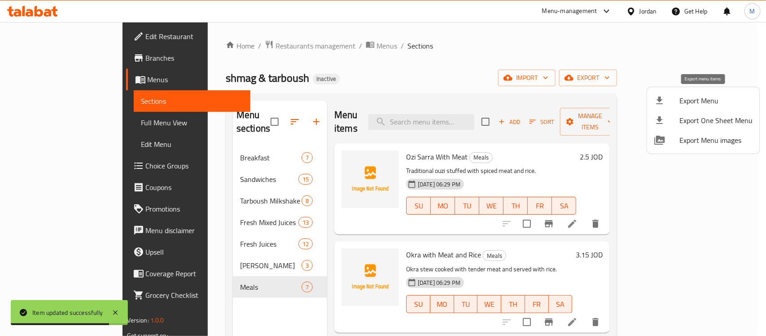
click at [708, 97] on span "Export Menu" at bounding box center [716, 100] width 73 height 11
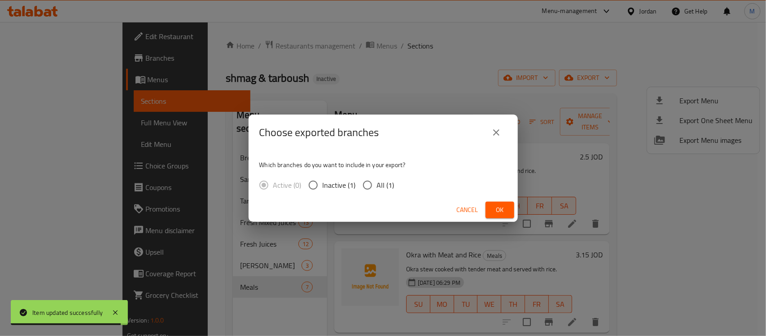
click at [388, 180] on span "All (1)" at bounding box center [386, 185] width 18 height 11
click at [377, 178] on input "All (1)" at bounding box center [367, 184] width 19 height 19
radio input "true"
click at [498, 210] on span "Ok" at bounding box center [500, 209] width 14 height 11
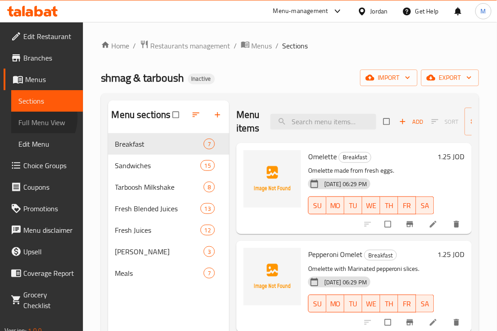
click at [28, 128] on span "Full Menu View" at bounding box center [46, 122] width 57 height 11
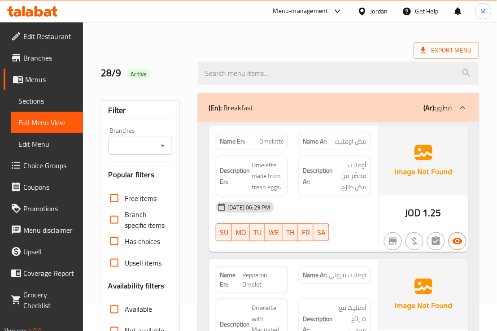
scroll to position [168, 0]
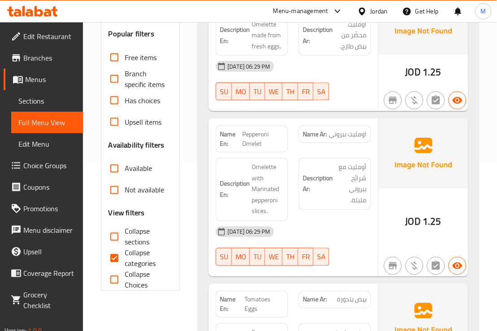
click at [129, 268] on span "Collapse categories" at bounding box center [145, 259] width 40 height 22
click at [125, 268] on input "Collapse categories" at bounding box center [115, 259] width 22 height 22
checkbox input "false"
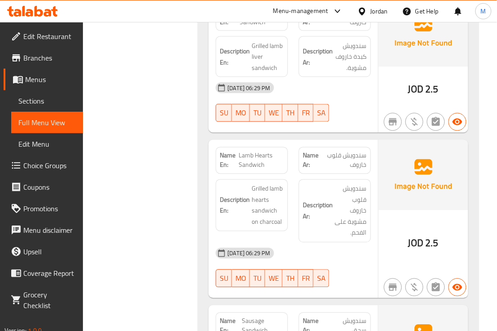
scroll to position [1627, 0]
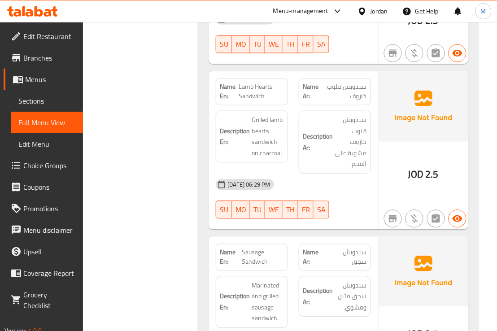
click at [259, 101] on span "Lamb Hearts Sandwich" at bounding box center [261, 92] width 45 height 19
copy span "Lamb Hearts Sandwich"
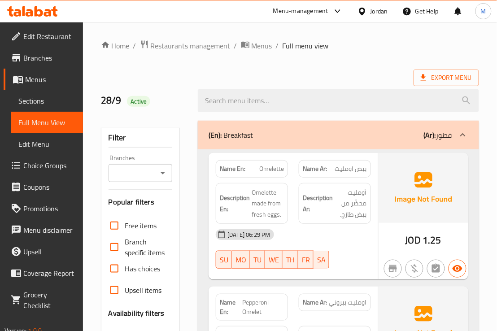
scroll to position [112, 0]
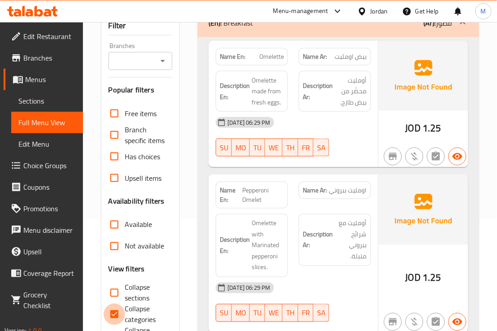
click at [120, 319] on input "Collapse categories" at bounding box center [115, 315] width 22 height 22
checkbox input "false"
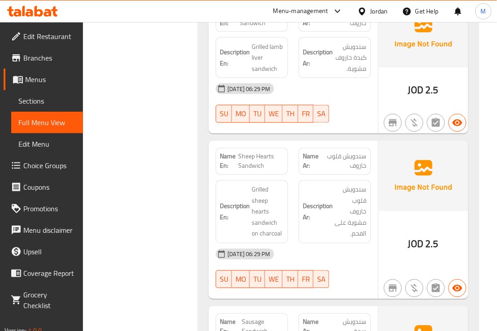
click at [294, 193] on div "Description Ar: سندويش قلوب خاروف مشوية على الفحم." at bounding box center [335, 212] width 83 height 74
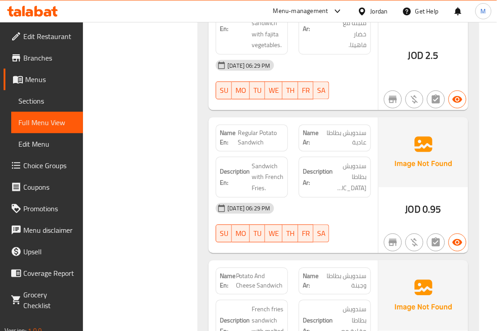
scroll to position [2960, 0]
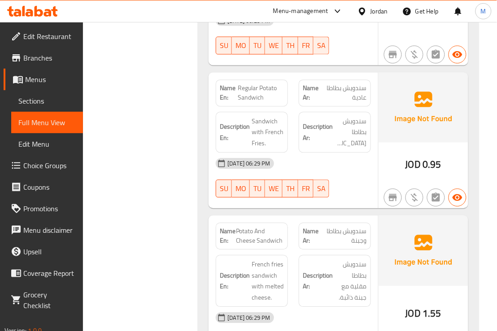
click at [254, 99] on span "Regular Potato Sandwich" at bounding box center [261, 93] width 46 height 19
click at [252, 99] on span "Regular Potato Sandwich" at bounding box center [261, 93] width 46 height 19
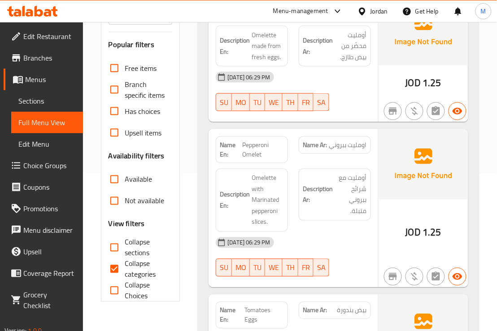
scroll to position [158, 0]
click at [111, 279] on input "Collapse categories" at bounding box center [115, 270] width 22 height 22
checkbox input "false"
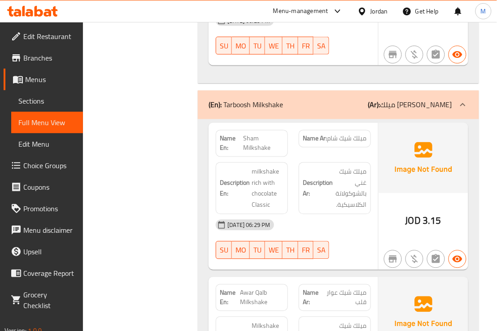
scroll to position [3567, 0]
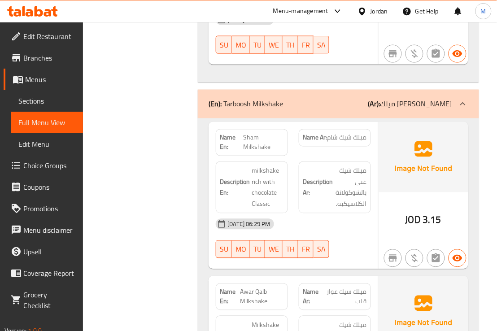
click at [349, 214] on div "[DATE] 06:29 PM" at bounding box center [294, 225] width 166 height 22
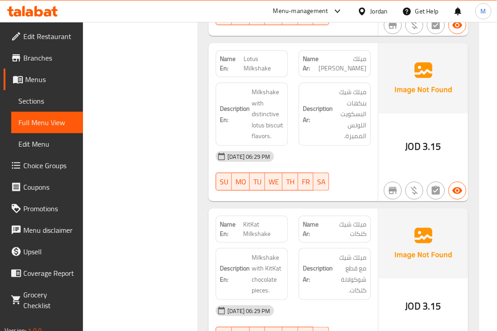
scroll to position [4072, 0]
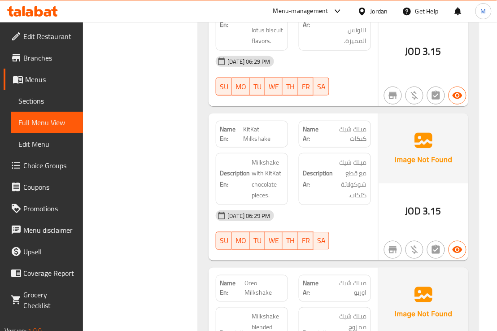
click at [253, 136] on span "KitKat Milkshake" at bounding box center [263, 134] width 41 height 19
copy span "KitKat Milkshake"
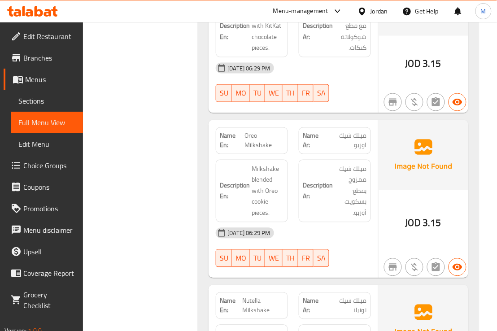
scroll to position [4241, 0]
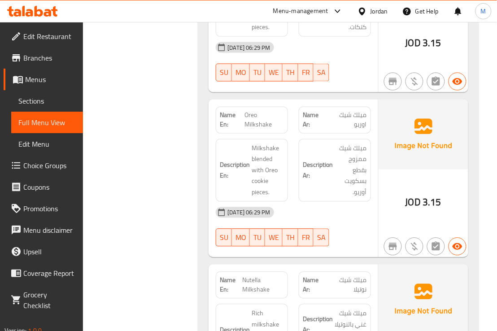
click at [261, 119] on span "Oreo Milkshake" at bounding box center [264, 120] width 39 height 19
copy span "Oreo Milkshake"
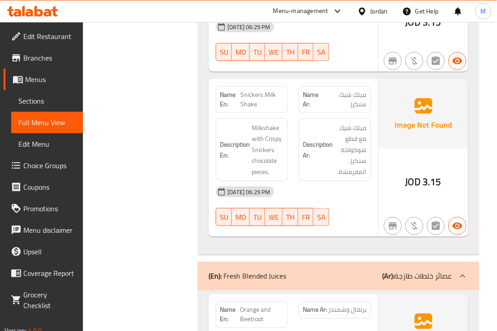
scroll to position [4746, 0]
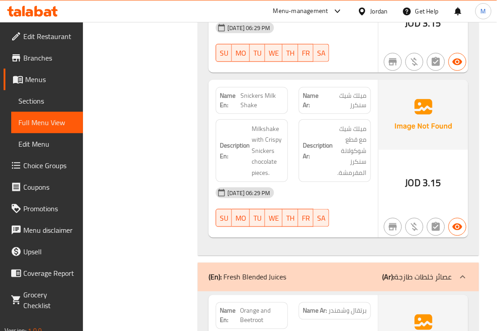
click at [252, 98] on span "Snickers Milk Shake" at bounding box center [263, 100] width 44 height 19
copy span "Snickers Milk Shake"
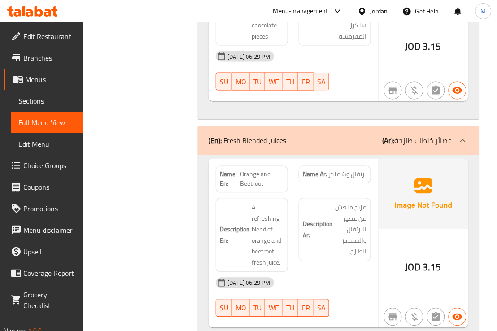
scroll to position [4914, 0]
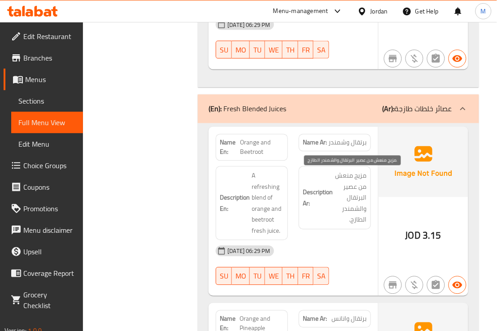
click at [349, 197] on span "مزيج منعش من عصير البرتقال والشمندر الطازج." at bounding box center [351, 198] width 32 height 55
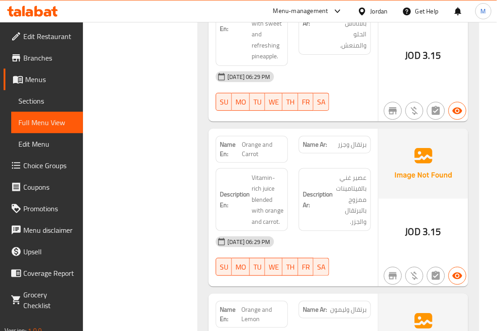
scroll to position [5307, 0]
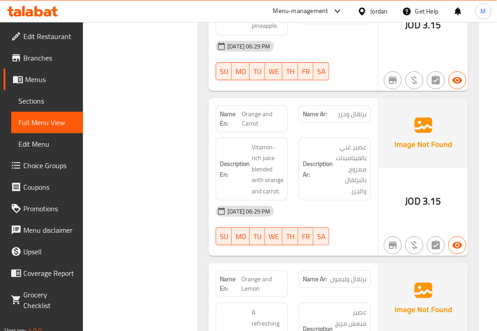
click at [250, 110] on span "Orange and Carrot" at bounding box center [263, 119] width 42 height 19
copy span "Orange and Carrot"
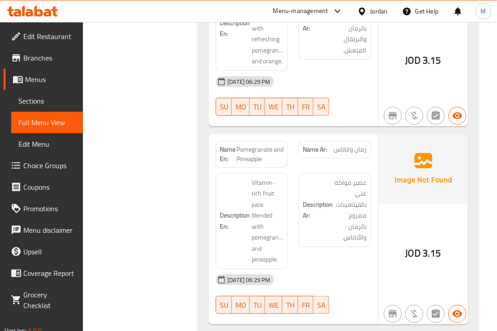
scroll to position [5980, 0]
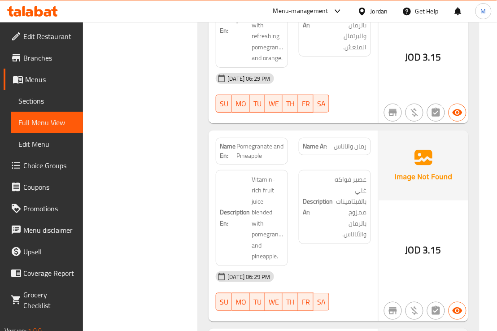
click at [250, 142] on span "Pomegranate and Pineapple" at bounding box center [261, 151] width 48 height 19
click at [253, 142] on span "Pomegranate and Pineapple" at bounding box center [261, 151] width 48 height 19
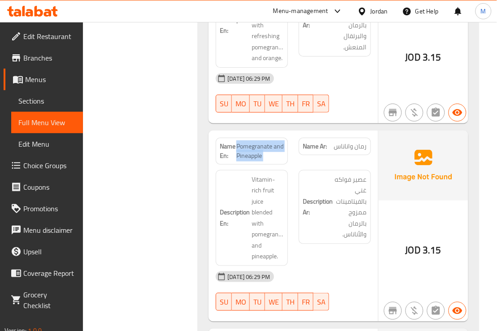
click at [253, 142] on span "Pomegranate and Pineapple" at bounding box center [261, 151] width 48 height 19
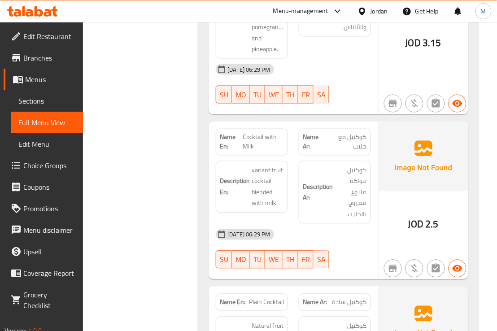
scroll to position [6316, 0]
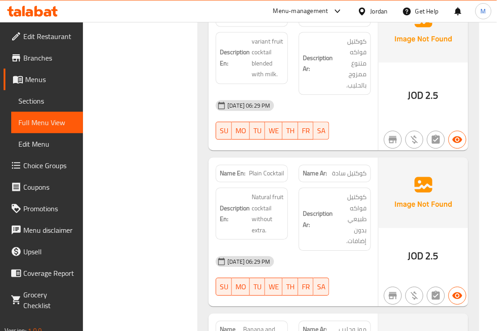
click at [276, 169] on span "Plain Cocktail" at bounding box center [266, 173] width 35 height 9
copy span "Plain Cocktail"
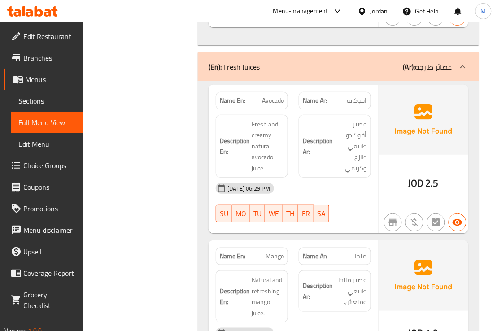
scroll to position [7326, 0]
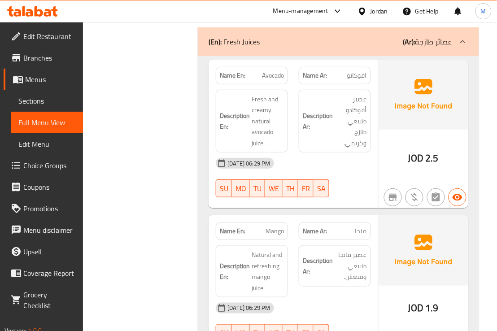
click at [322, 153] on div "[DATE] 06:29 PM" at bounding box center [294, 164] width 166 height 22
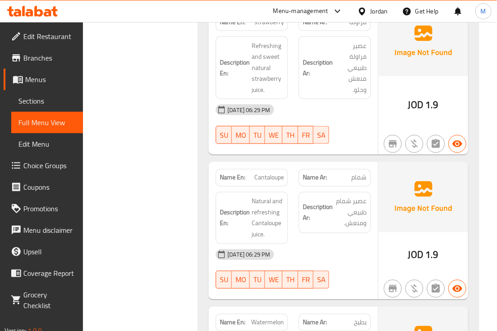
scroll to position [8168, 0]
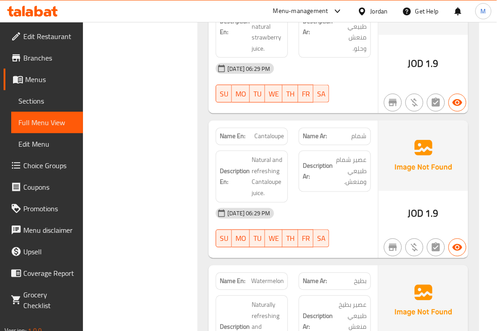
click at [267, 132] on span "Cantaloupe" at bounding box center [269, 136] width 30 height 9
copy span "Cantaloupe"
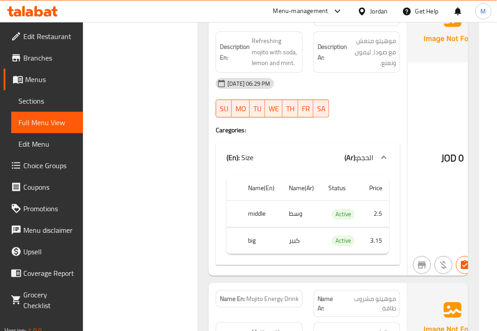
scroll to position [9290, 0]
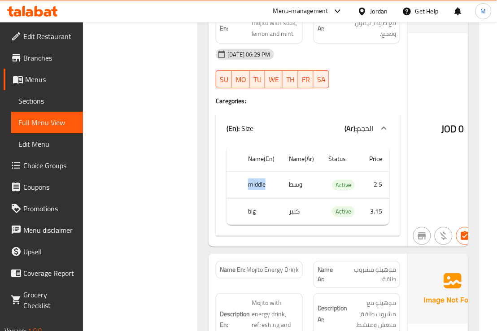
drag, startPoint x: 270, startPoint y: 162, endPoint x: 246, endPoint y: 162, distance: 23.8
click at [246, 172] on th "middle" at bounding box center [261, 185] width 41 height 26
copy th "middle"
click at [357, 44] on div "[DATE] 06:29 PM" at bounding box center [308, 55] width 195 height 22
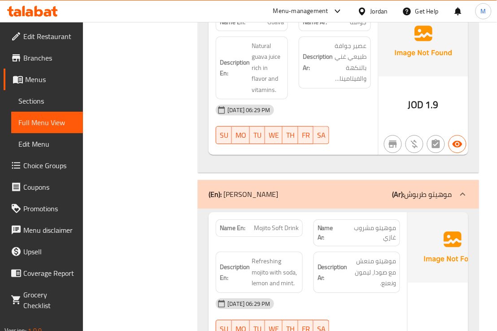
scroll to position [9122, 0]
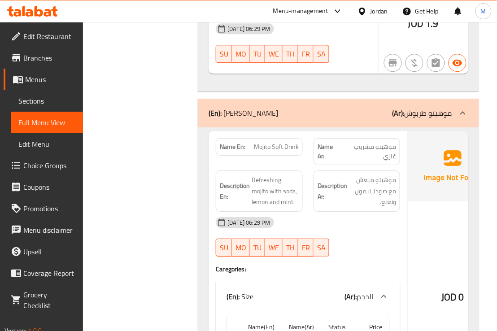
click at [268, 142] on span "Mojito Soft Drink" at bounding box center [276, 146] width 45 height 9
copy span "Mojito Soft Drink"
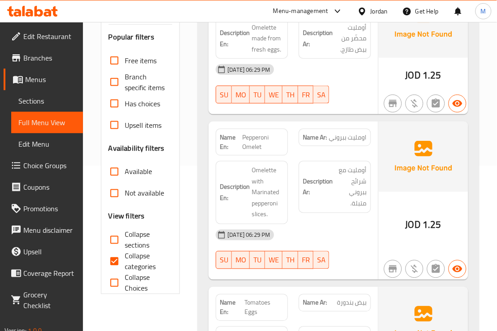
scroll to position [168, 0]
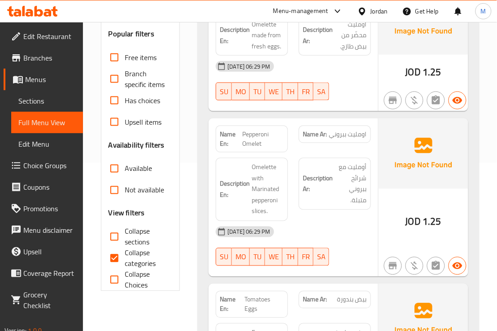
click at [120, 267] on input "Collapse categories" at bounding box center [115, 259] width 22 height 22
checkbox input "false"
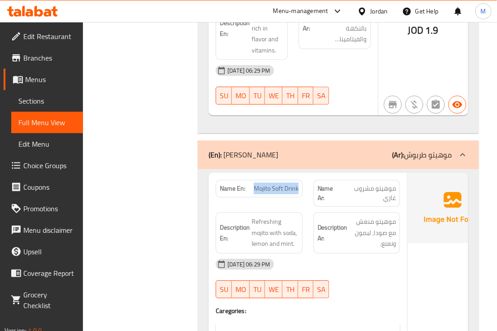
click at [345, 222] on strong "Description Ar:" at bounding box center [333, 233] width 30 height 22
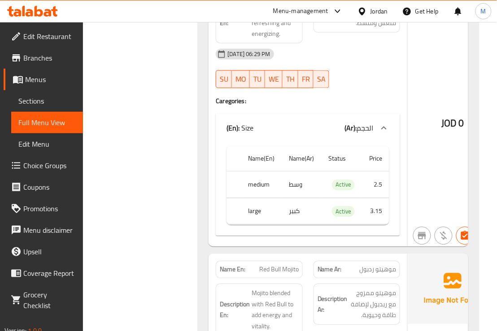
scroll to position [9697, 0]
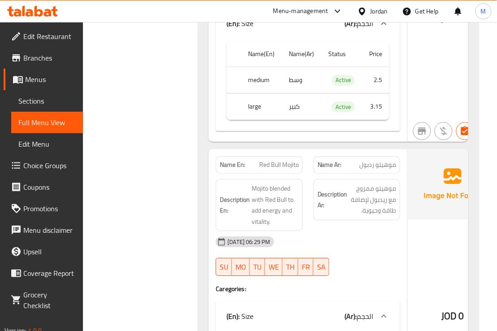
click at [273, 160] on span "Red Bull Mojito" at bounding box center [278, 164] width 39 height 9
copy span "Red Bull Mojito"
click at [376, 245] on div "[DATE] 06:29 PM SU MO TU WE TH FR SA" at bounding box center [308, 256] width 195 height 50
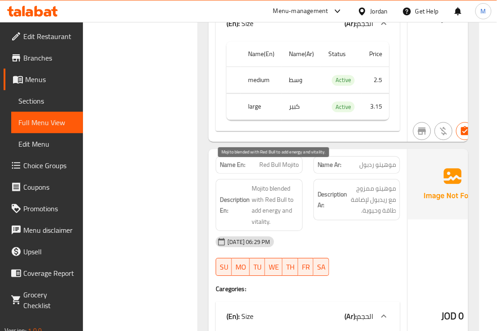
click at [271, 192] on span "Mojito blended with Red Bull to add energy and vitality." at bounding box center [275, 205] width 47 height 44
copy span "energy"
click at [258, 202] on span "Mojito blended with Red Bull to add energy and vitality." at bounding box center [275, 205] width 47 height 44
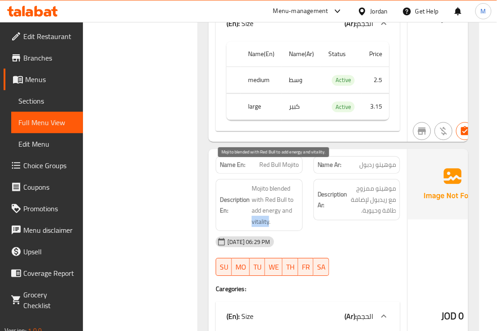
copy span "vitality"
click at [271, 160] on span "Red Bull Mojito" at bounding box center [278, 164] width 39 height 9
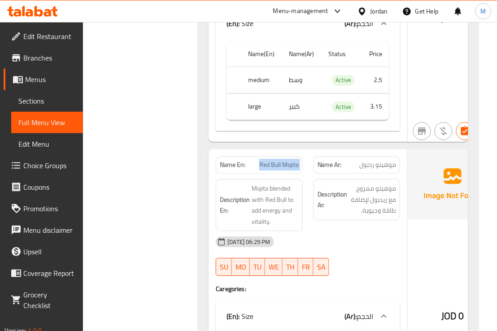
click at [271, 160] on span "Red Bull Mojito" at bounding box center [278, 164] width 39 height 9
copy span "Red Bull Mojito"
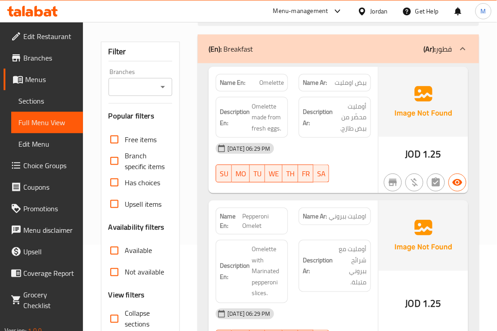
scroll to position [112, 0]
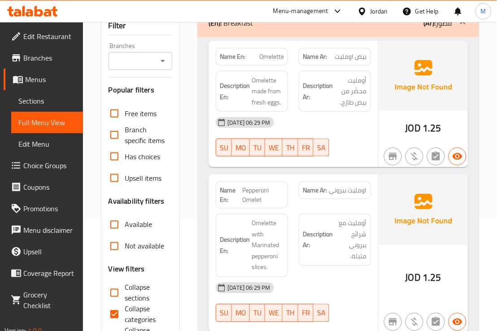
click at [118, 319] on input "Collapse categories" at bounding box center [115, 315] width 22 height 22
checkbox input "false"
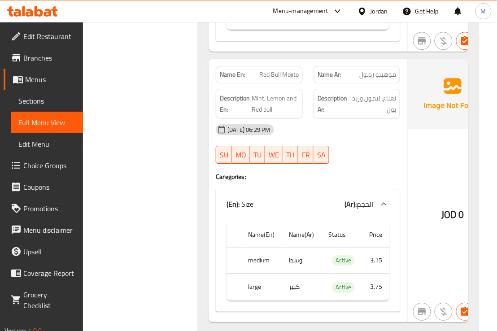
scroll to position [9788, 0]
click at [366, 118] on div "[DATE] 06:29 PM" at bounding box center [308, 129] width 195 height 22
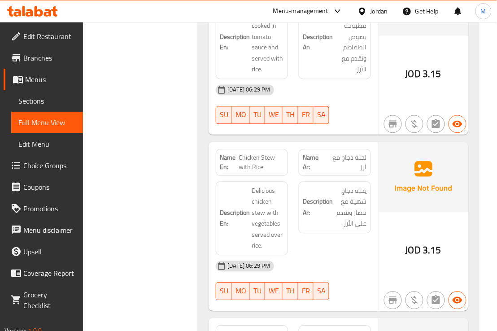
scroll to position [10910, 0]
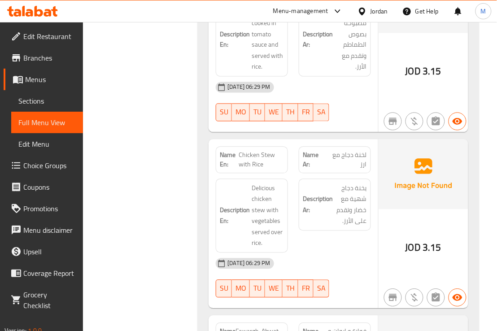
click at [366, 151] on span "لخنة دجاج مع ارز" at bounding box center [347, 160] width 40 height 19
copy span "لخنة"
click at [324, 77] on div "28-09-2025 06:29 PM SU MO TU WE TH FR SA" at bounding box center [294, 102] width 166 height 50
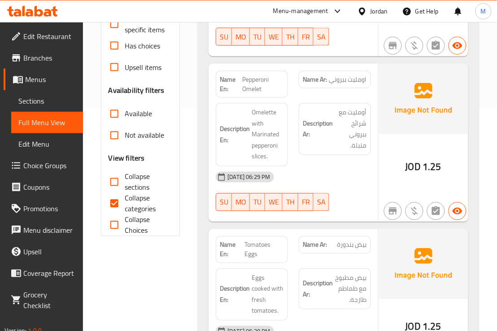
scroll to position [224, 0]
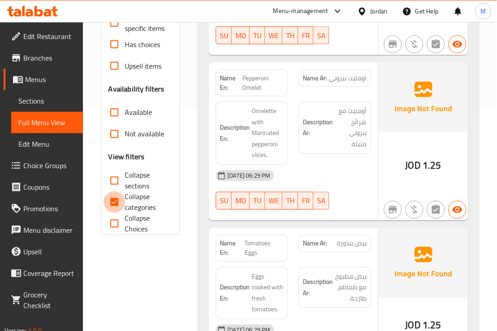
click at [116, 213] on input "Collapse categories" at bounding box center [115, 203] width 22 height 22
checkbox input "false"
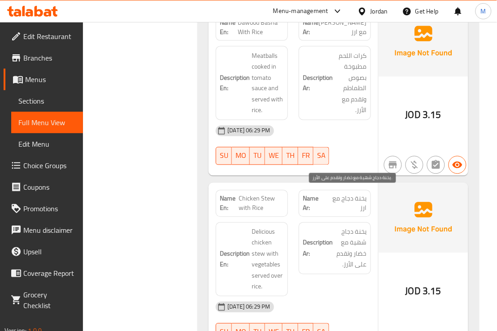
click at [347, 227] on span "يخنة دجاج شهية مع خضار وتقدم على الأرز." at bounding box center [351, 249] width 32 height 44
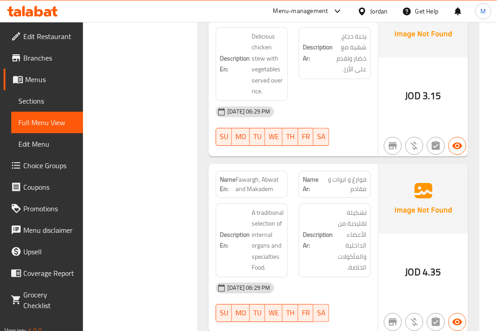
scroll to position [11062, 0]
click at [351, 277] on div "[DATE] 06:29 PM" at bounding box center [294, 288] width 166 height 22
